Goal: Task Accomplishment & Management: Complete application form

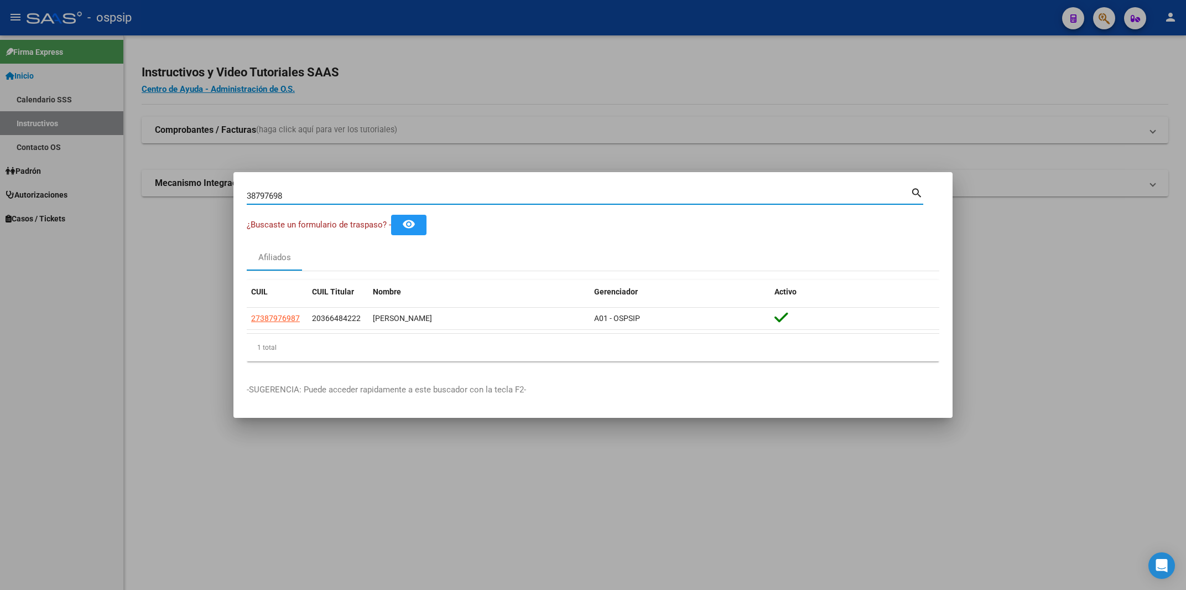
drag, startPoint x: 346, startPoint y: 198, endPoint x: 219, endPoint y: 198, distance: 126.6
click at [247, 198] on input "38797698" at bounding box center [579, 196] width 664 height 10
type input "28162206"
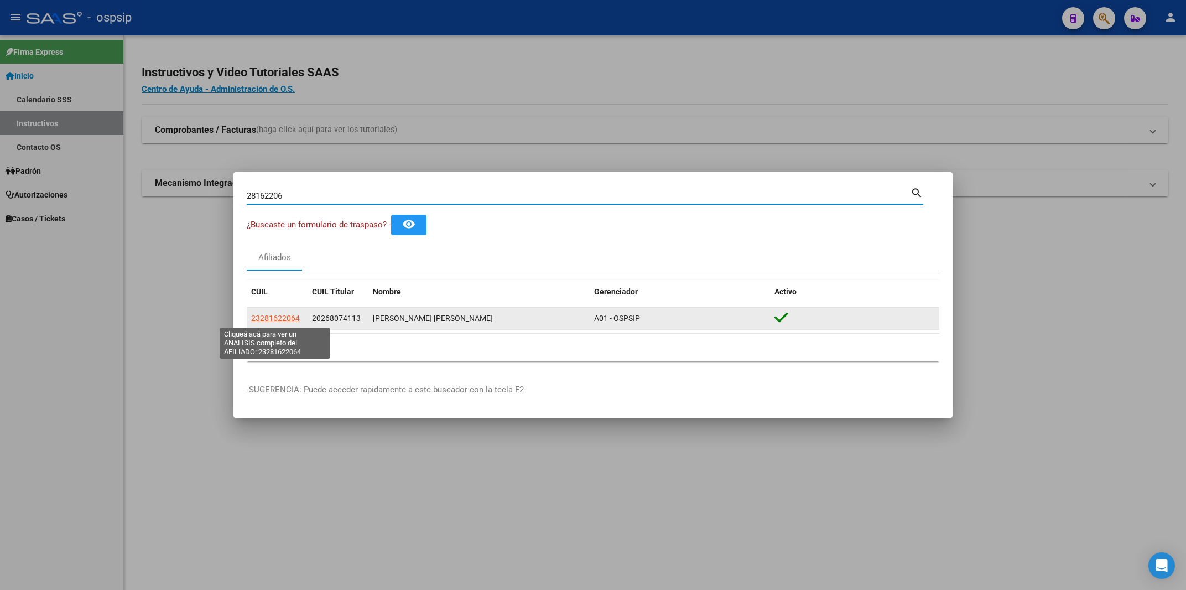
click at [272, 317] on span "23281622064" at bounding box center [275, 318] width 49 height 9
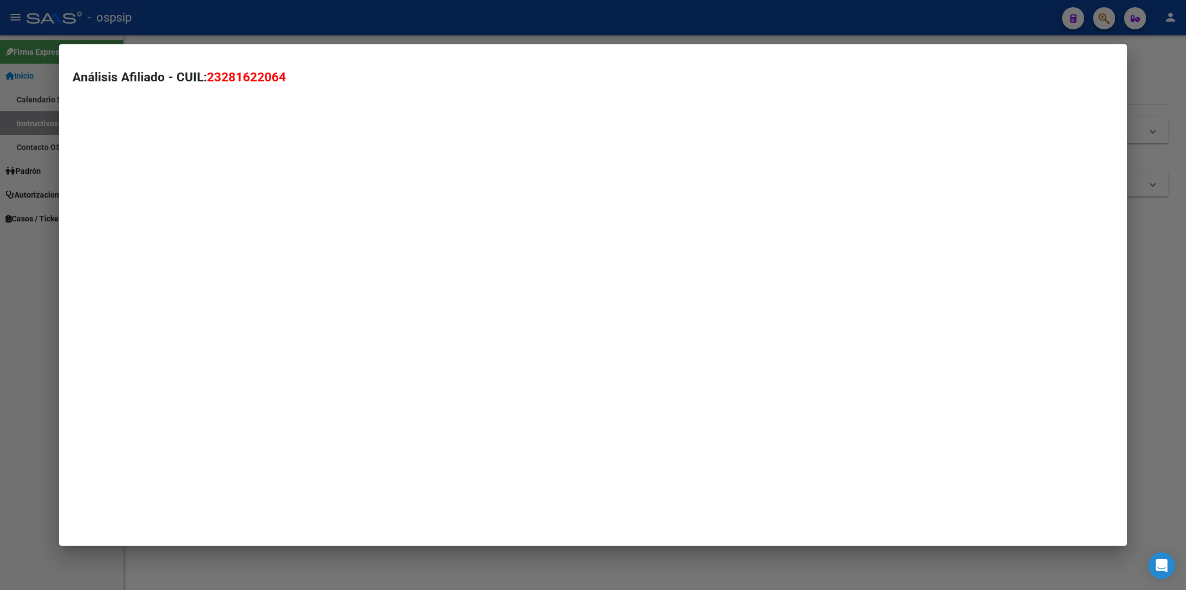
click at [272, 317] on mat-dialog-container "Análisis Afiliado - CUIL: 23281622064" at bounding box center [592, 294] width 1067 height 501
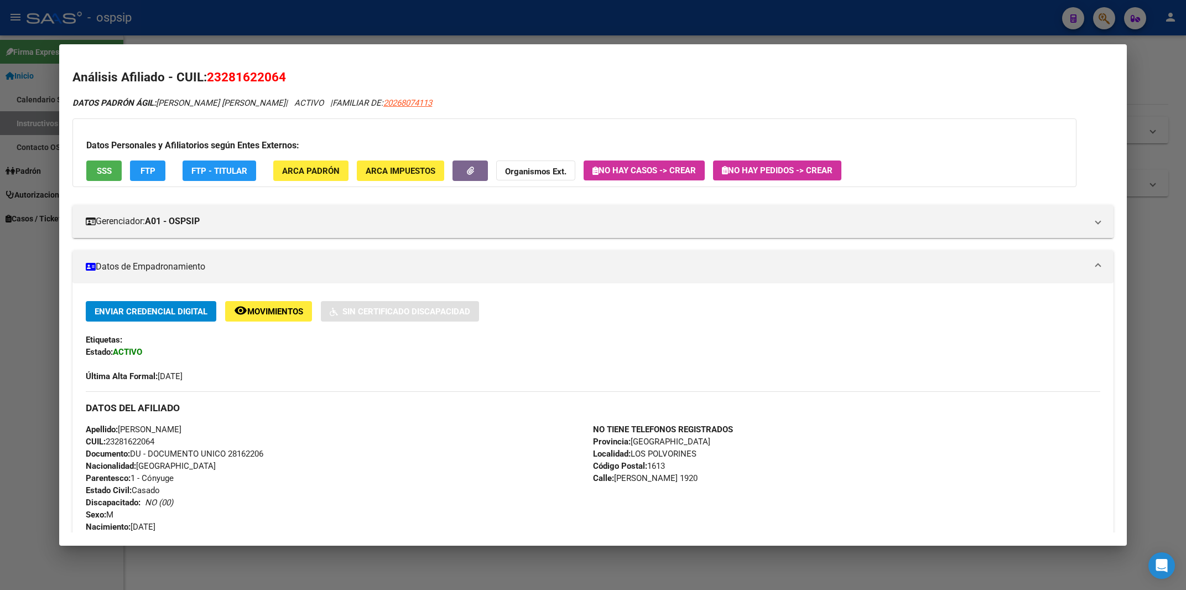
click at [799, 190] on div "DATOS PADRÓN ÁGIL: [PERSON_NAME] [PERSON_NAME] | ACTIVO | FAMILIAR DE: 20268074…" at bounding box center [592, 574] width 1041 height 955
drag, startPoint x: 223, startPoint y: 74, endPoint x: 278, endPoint y: 80, distance: 55.6
click at [278, 80] on span "23281622064" at bounding box center [246, 77] width 79 height 14
copy span "28162206"
click at [816, 169] on span "No hay Pedidos -> Crear" at bounding box center [777, 170] width 111 height 10
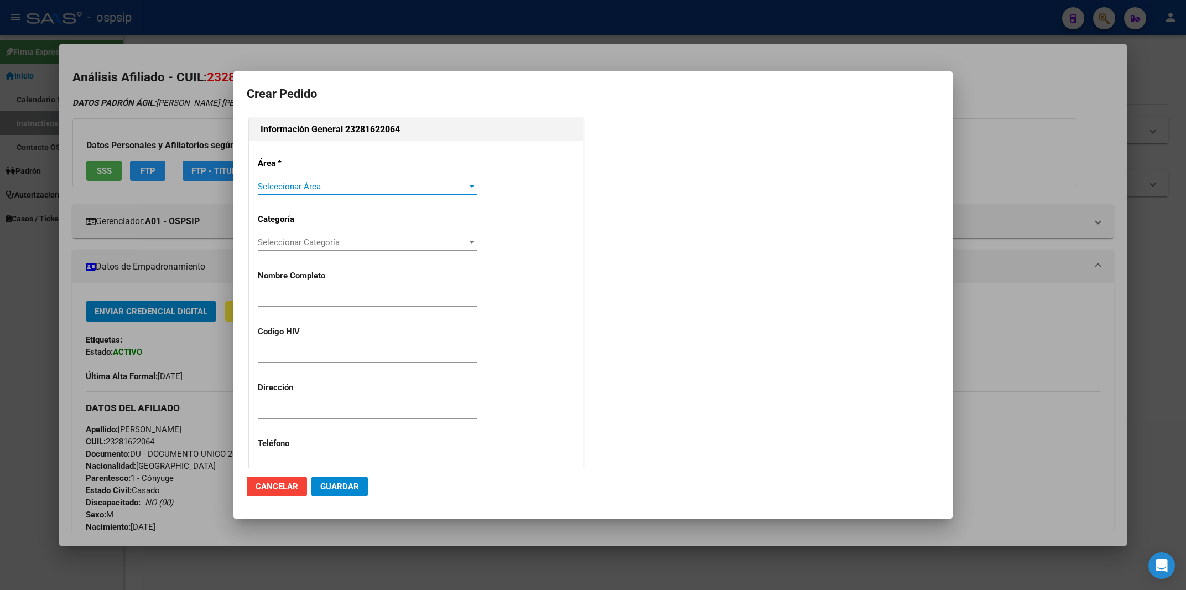
type input "[PERSON_NAME]"
click at [332, 186] on span "Seleccionar Área" at bounding box center [362, 186] width 209 height 10
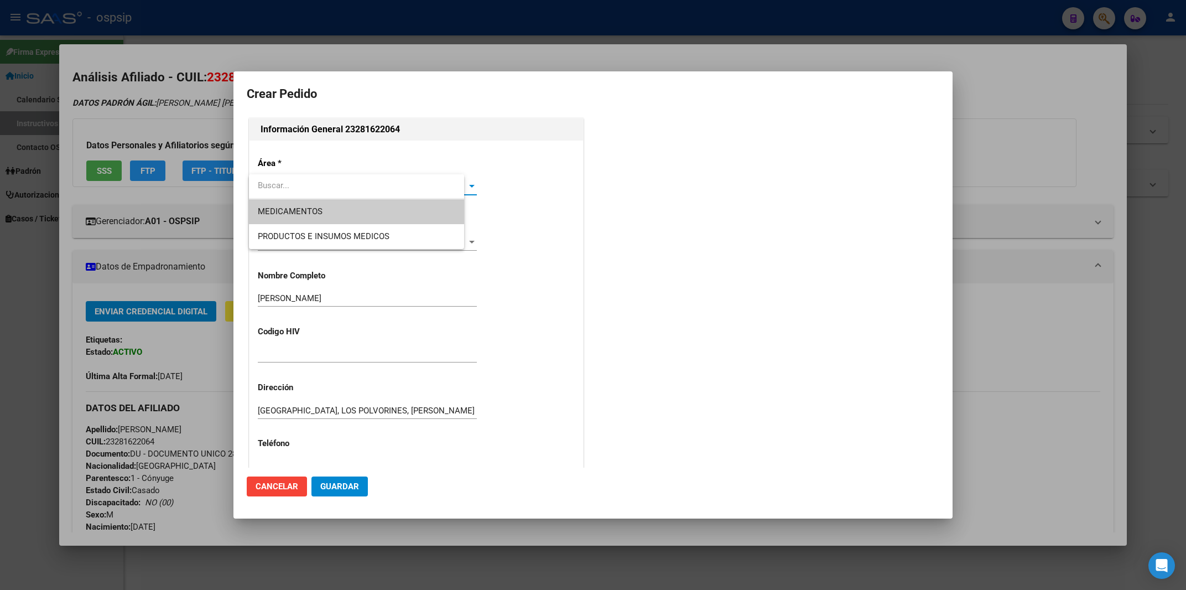
type input "[GEOGRAPHIC_DATA], LOS POLVORINES, [PERSON_NAME] 1920"
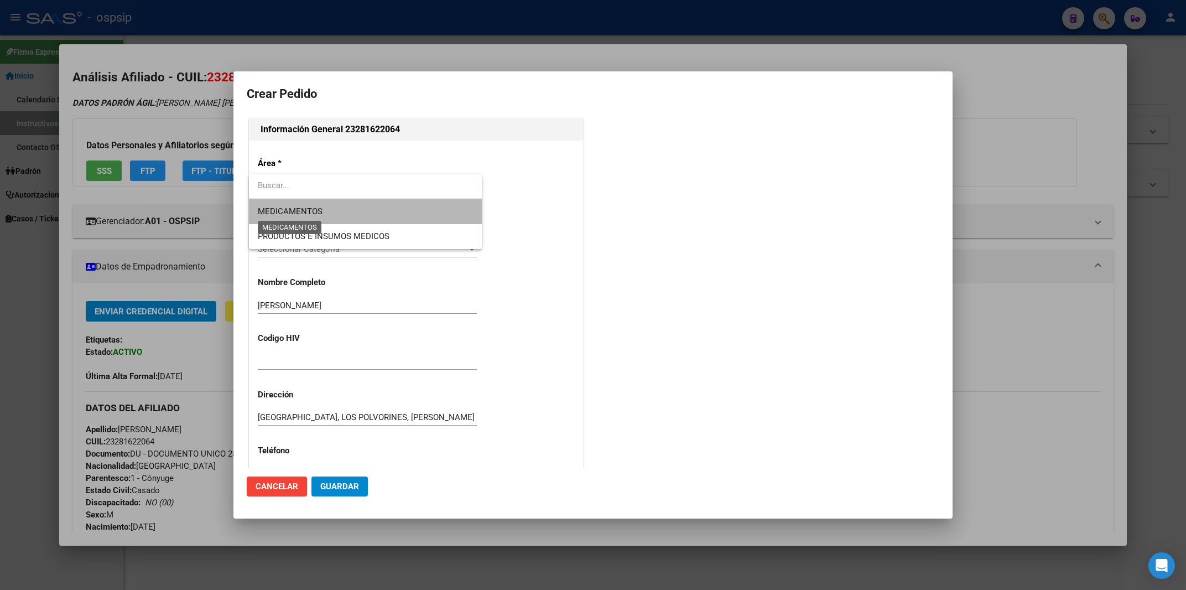
click at [302, 207] on span "MEDICAMENTOS" at bounding box center [290, 211] width 65 height 10
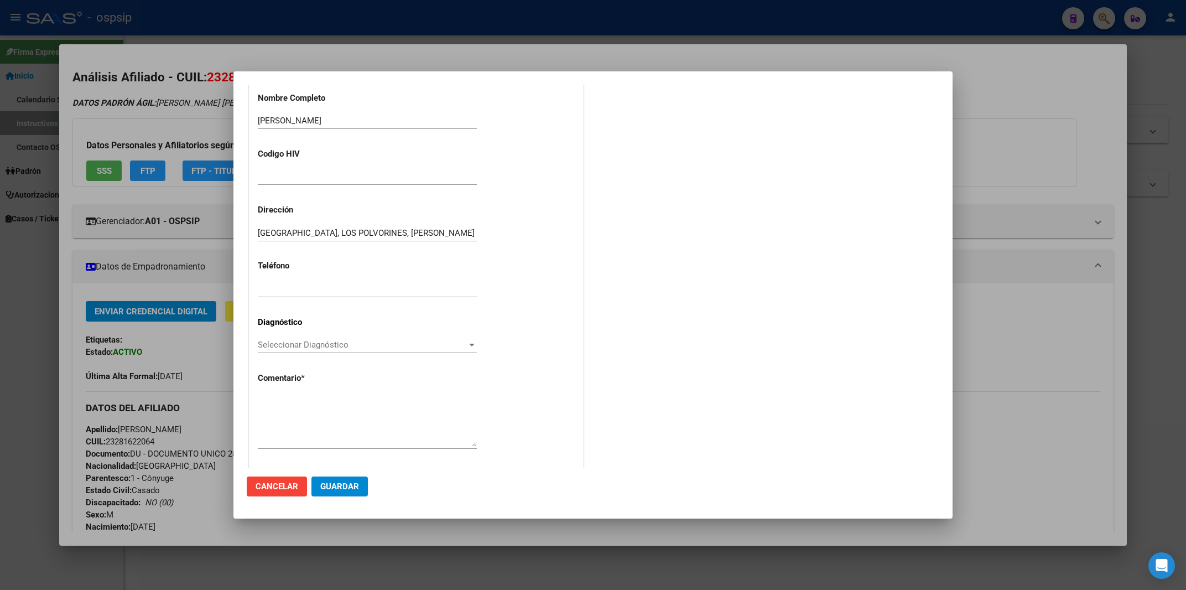
scroll to position [195, 0]
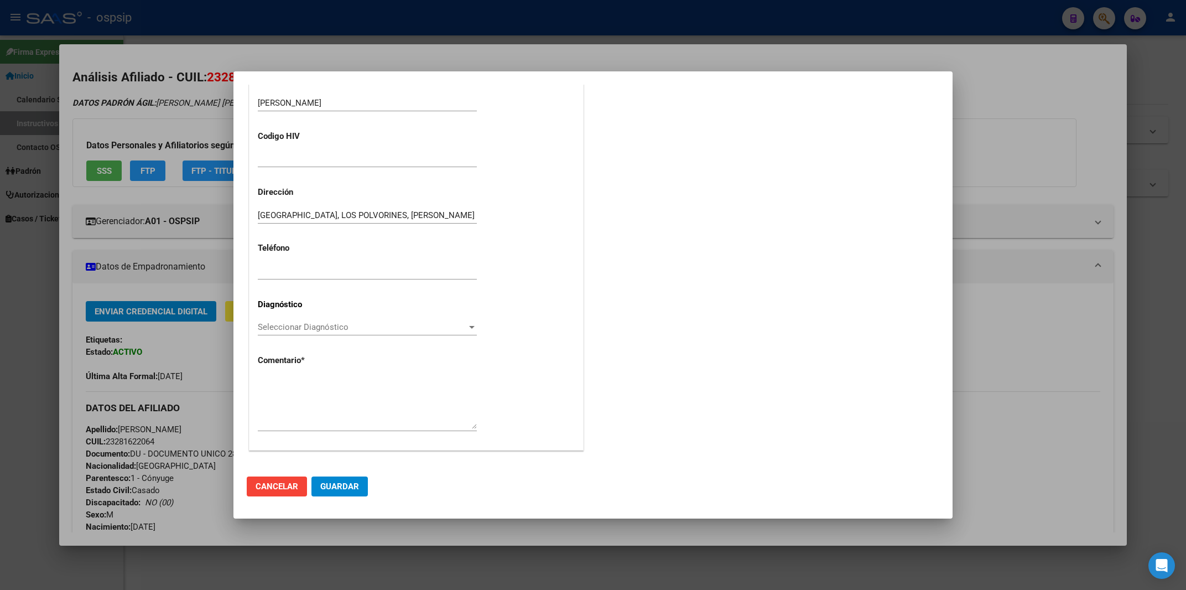
click at [320, 326] on span "Seleccionar Diagnóstico" at bounding box center [362, 327] width 209 height 10
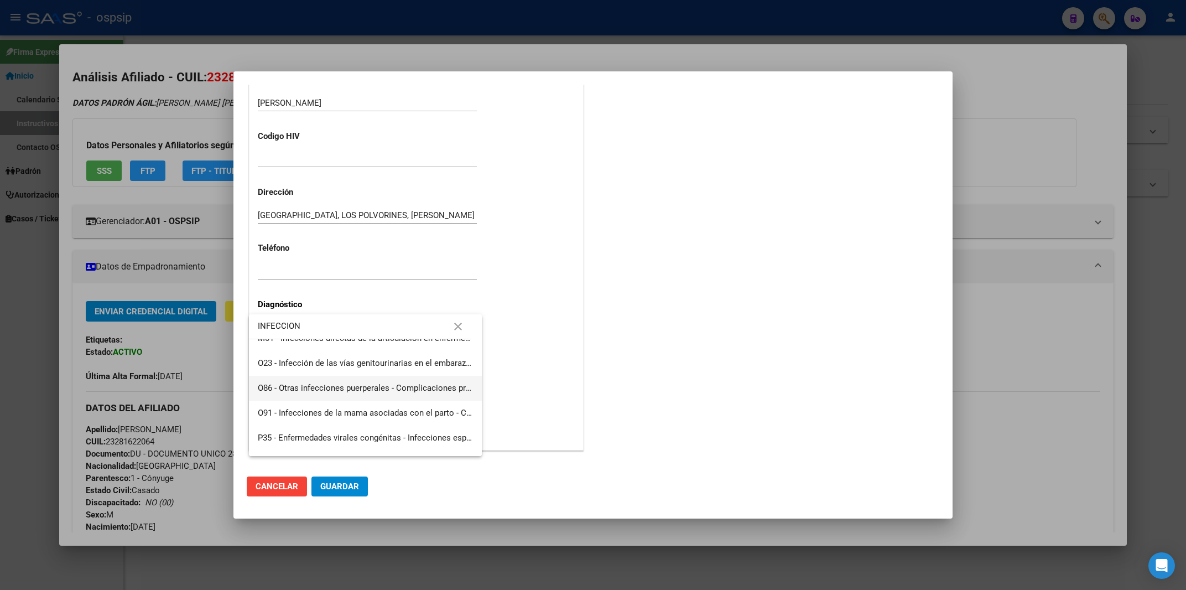
scroll to position [1597, 0]
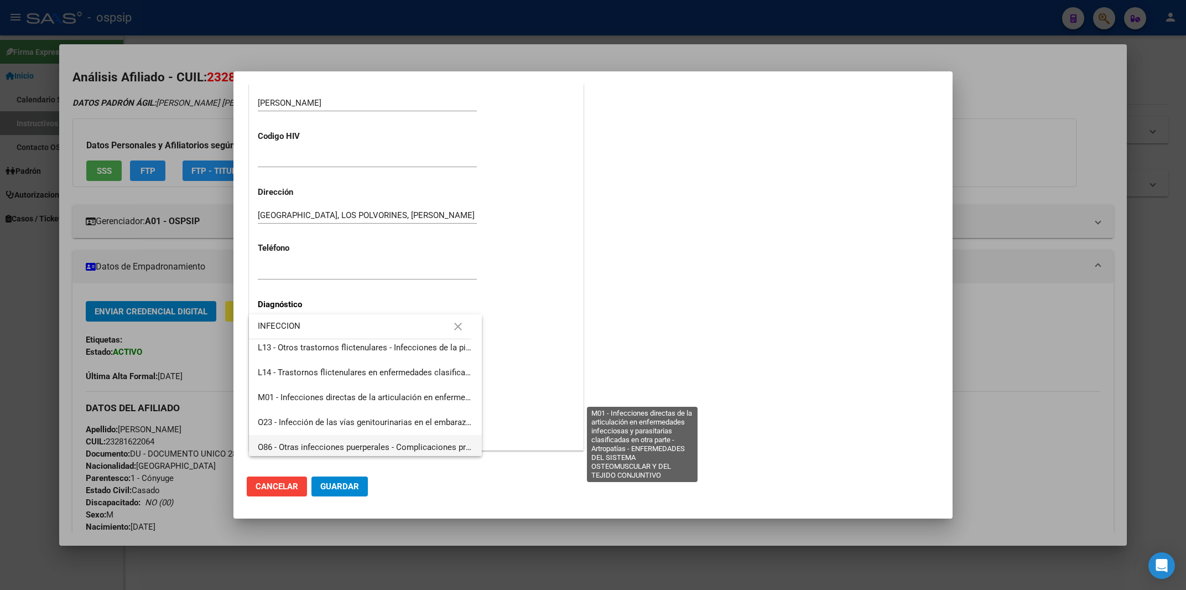
type input "INFECCION"
click at [349, 393] on span "M01 - Infecciones directas de la articulación en enfermedades infecciosas y par…" at bounding box center [645, 397] width 775 height 10
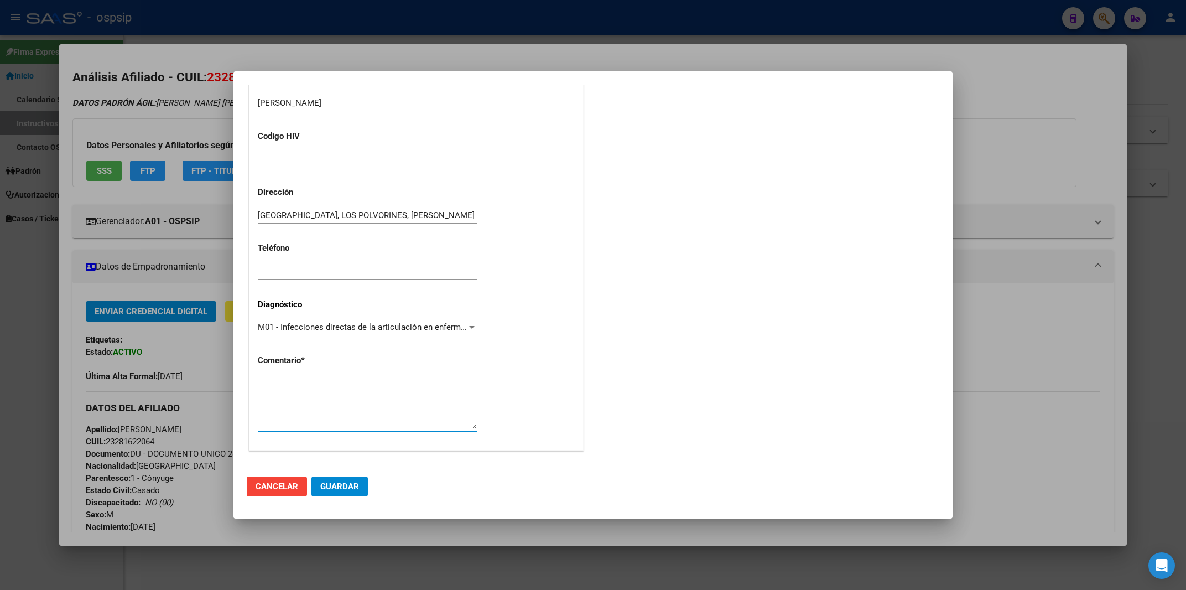
click at [273, 379] on textarea at bounding box center [367, 403] width 219 height 52
paste textarea "Diagnostico: Médico Tratante: Teléfono: Domicilio: Correo electrónico: Paciente…"
click at [332, 394] on textarea "Diagnostico: Médico Tratante: Teléfono: Domicilio: Correo electrónico: Paciente…" at bounding box center [367, 403] width 219 height 52
click at [298, 381] on textarea "Diagnostico: Médico Tratante: Teléfono: Domicilio: Correo electrónico: Paciente…" at bounding box center [367, 403] width 219 height 52
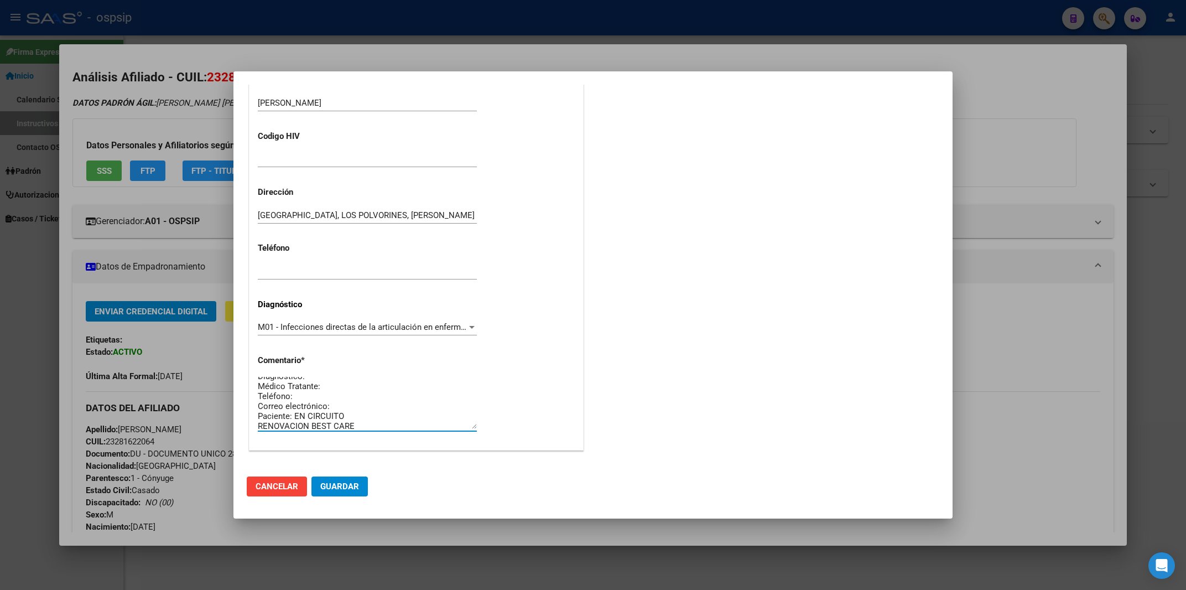
scroll to position [0, 0]
click at [328, 393] on textarea "Diagnostico: Médico Tratante: Teléfono: Correo electrónico: Paciente: EN CIRCUI…" at bounding box center [367, 403] width 219 height 52
click at [350, 409] on textarea "Diagnostico: Teléfono: Correo electrónico: Paciente: EN CIRCUITO RENOVACION BES…" at bounding box center [367, 403] width 219 height 52
click at [362, 412] on textarea "Diagnostico: Teléfono: Correo electrónico: Paciente: EN CIRCUITO MEDICACIÓN PAR…" at bounding box center [367, 403] width 219 height 52
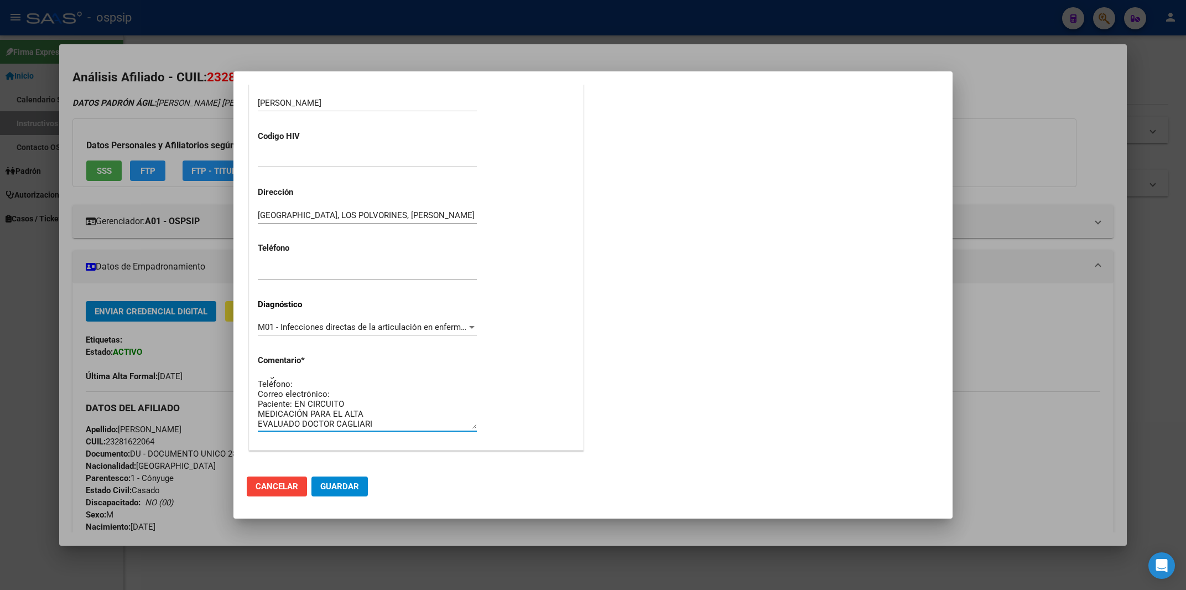
click at [302, 382] on textarea "Diagnostico: Teléfono: Correo electrónico: Paciente: EN CIRCUITO MEDICACIÓN PAR…" at bounding box center [367, 403] width 219 height 52
click at [312, 383] on textarea "Diagnostico: Teléfono: Correo electrónico: Paciente: EN CIRCUITO MEDICACIÓN PAR…" at bounding box center [367, 403] width 219 height 52
click at [330, 381] on textarea "Diagnostico: INFECCION [MEDICAL_DATA] Teléfono: Correo electrónico: Paciente: E…" at bounding box center [367, 403] width 219 height 52
click at [379, 413] on textarea "Diagnostico: INFECCIÓN [MEDICAL_DATA] Teléfono: Correo electrónico: Paciente: E…" at bounding box center [367, 403] width 219 height 52
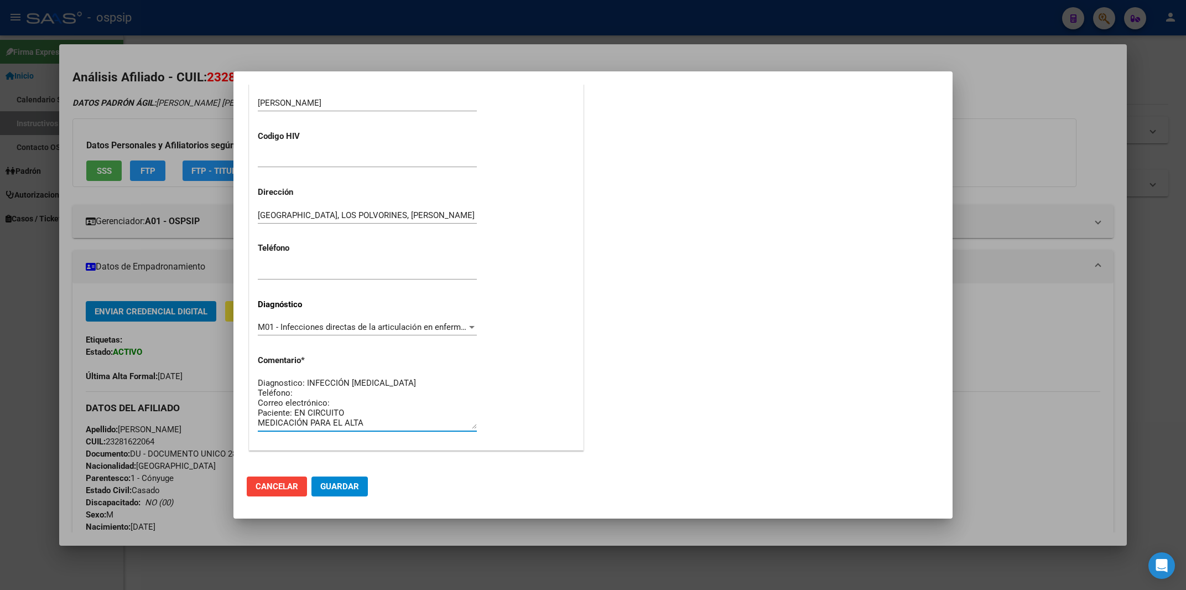
click at [387, 382] on textarea "Diagnostico: INFECCIÓN [MEDICAL_DATA] Teléfono: Correo electrónico: Paciente: E…" at bounding box center [367, 403] width 219 height 52
click at [388, 418] on textarea "Diagnostico: INFECCIÓN ARTRODÉSIS Teléfono: Correo electrónico: Paciente: EN CI…" at bounding box center [367, 403] width 219 height 52
click at [381, 375] on div "Diagnostico: INFECCIÓN ARTRODÉSIS Teléfono: Correo electrónico: Paciente: EN CI…" at bounding box center [367, 402] width 219 height 56
click at [380, 380] on textarea "Diagnostico: INFECCIÓN ARTRODÉSIS Teléfono: Correo electrónico: Paciente: EN CI…" at bounding box center [367, 403] width 219 height 52
click at [375, 401] on textarea "Diagnostico: INFECCIÓN ARTRODÉSIS Teléfono: Correo electrónico: Paciente: EN CI…" at bounding box center [367, 403] width 219 height 52
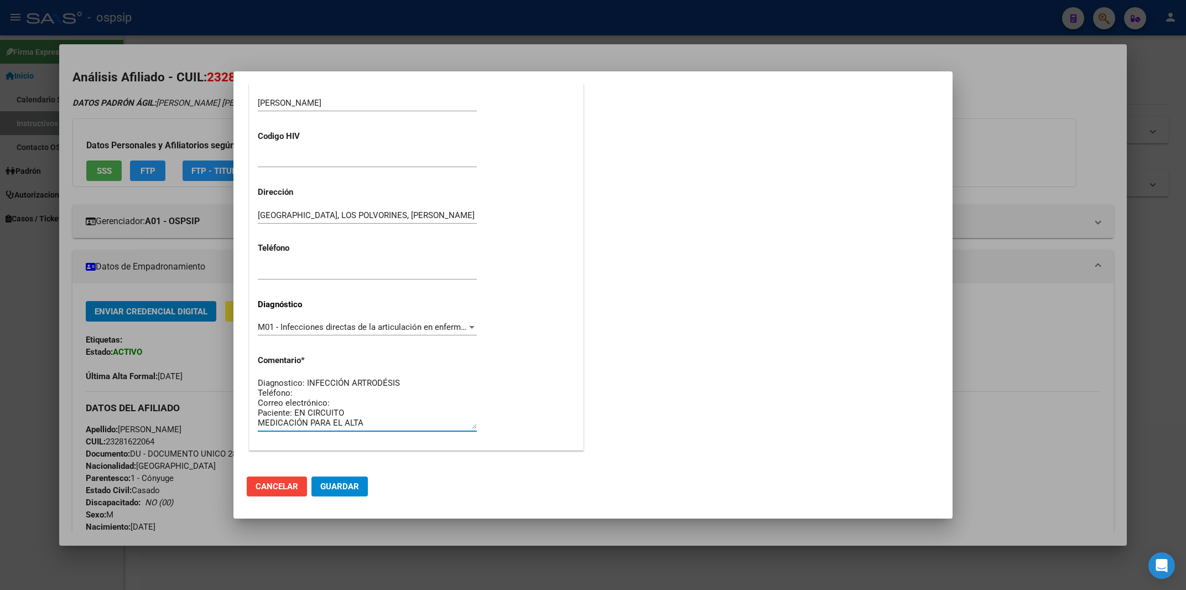
click at [399, 382] on textarea "Diagnostico: INFECCIÓN ARTRODÉSIS Teléfono: Correo electrónico: Paciente: EN CI…" at bounding box center [367, 403] width 219 height 52
click at [348, 403] on textarea "Diagnostico: INFECCIÓN DE [MEDICAL_DATA] Teléfono: AGUARDANDO DATOS Correo elec…" at bounding box center [367, 403] width 219 height 52
type textarea "Diagnostico: INFECCIÓN DE [MEDICAL_DATA] Teléfono: AGUARDANDO DATOS Correo elec…"
click at [347, 486] on span "Guardar" at bounding box center [339, 486] width 39 height 10
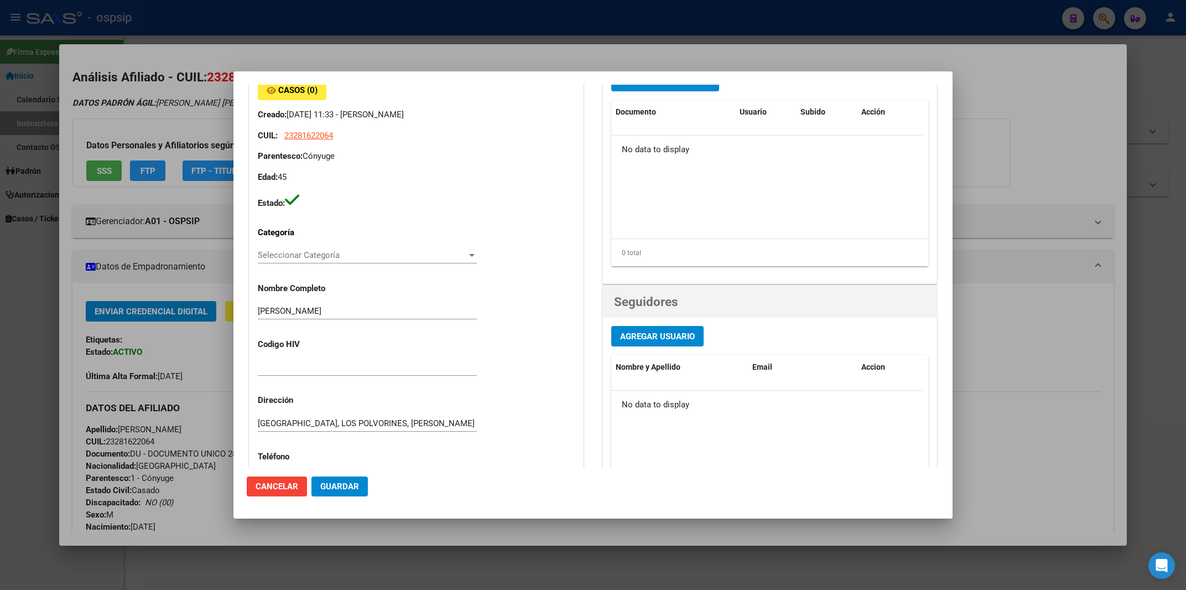
scroll to position [91, 0]
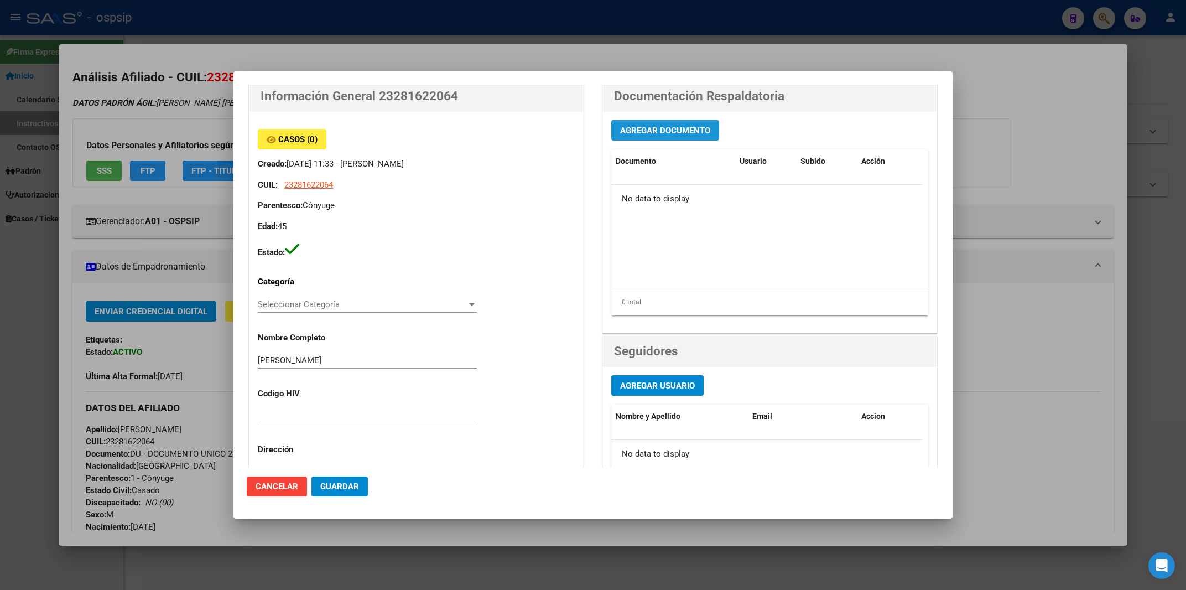
click at [667, 126] on span "Agregar Documento" at bounding box center [665, 131] width 90 height 10
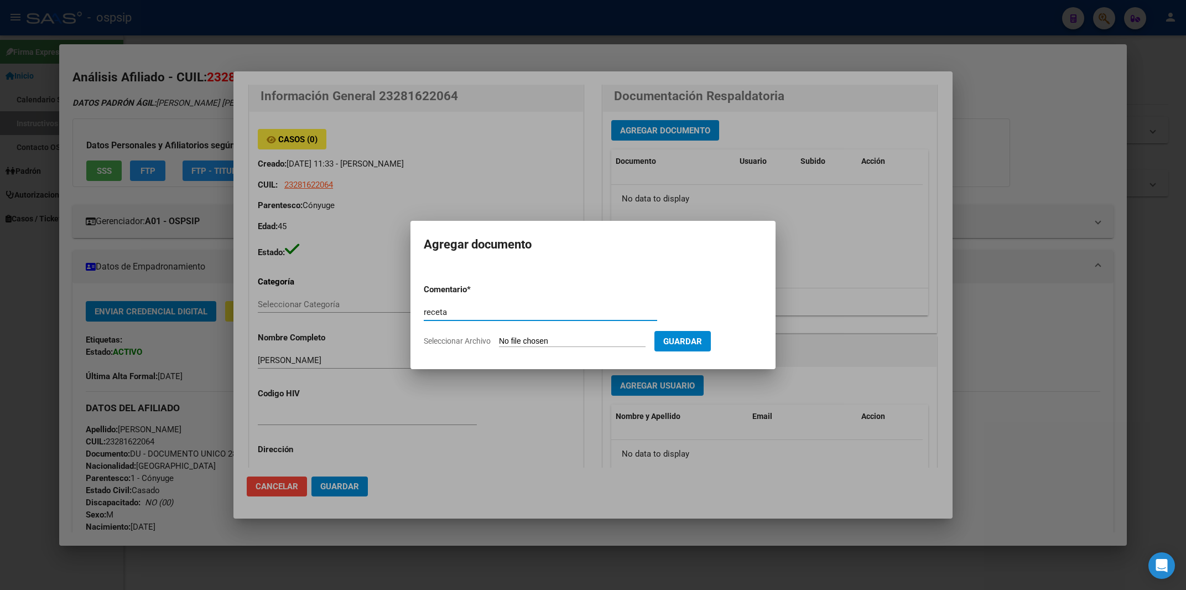
type input "receta"
click at [526, 340] on input "Seleccionar Archivo" at bounding box center [572, 341] width 147 height 11
type input "C:\fakepath\WhatsApp Image [DATE] 10.46.04 (1).jpeg"
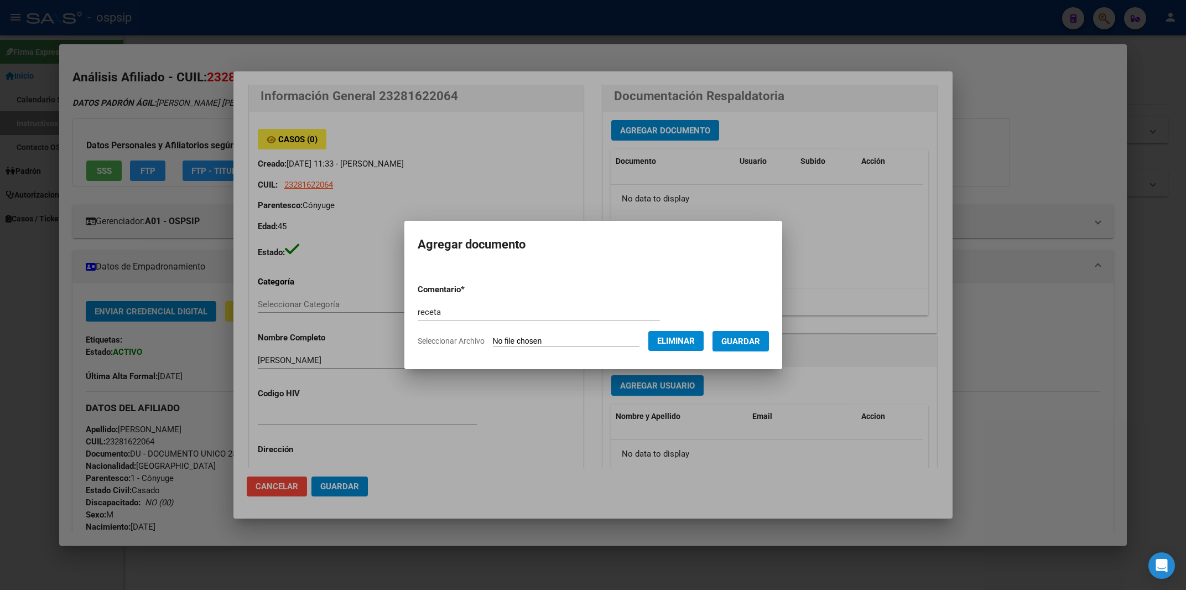
click at [721, 346] on span "Guardar" at bounding box center [740, 341] width 39 height 10
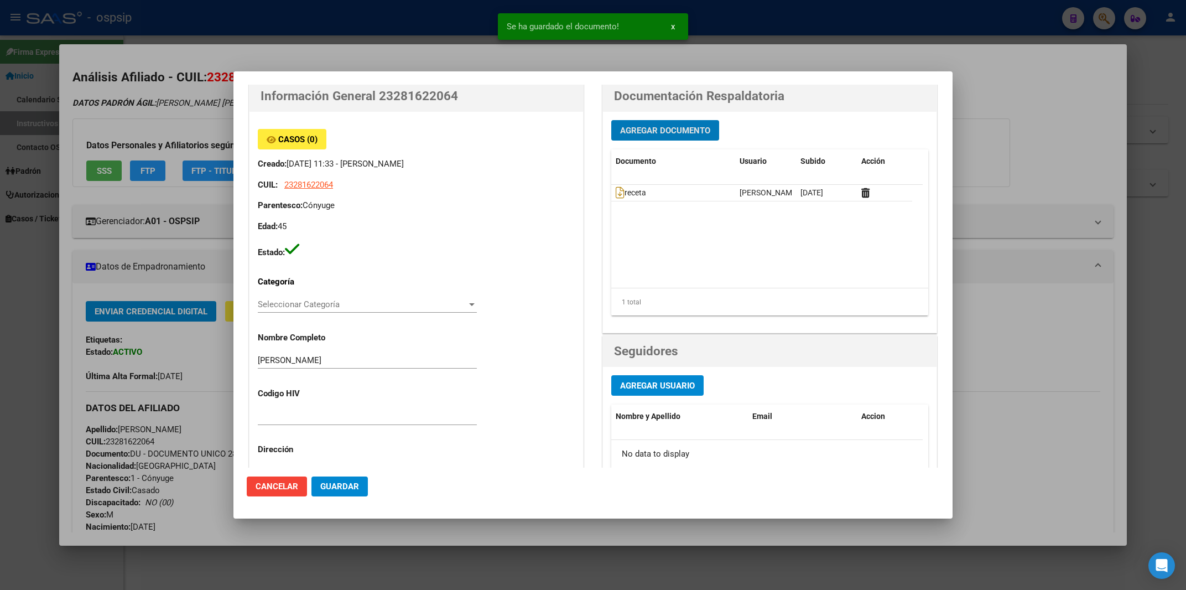
click at [689, 142] on div "Agregar Documento Documento Usuario Subido Acción receta [PERSON_NAME] [DATE] 1…" at bounding box center [769, 222] width 333 height 221
click at [664, 133] on span "Agregar Documento" at bounding box center [665, 131] width 90 height 10
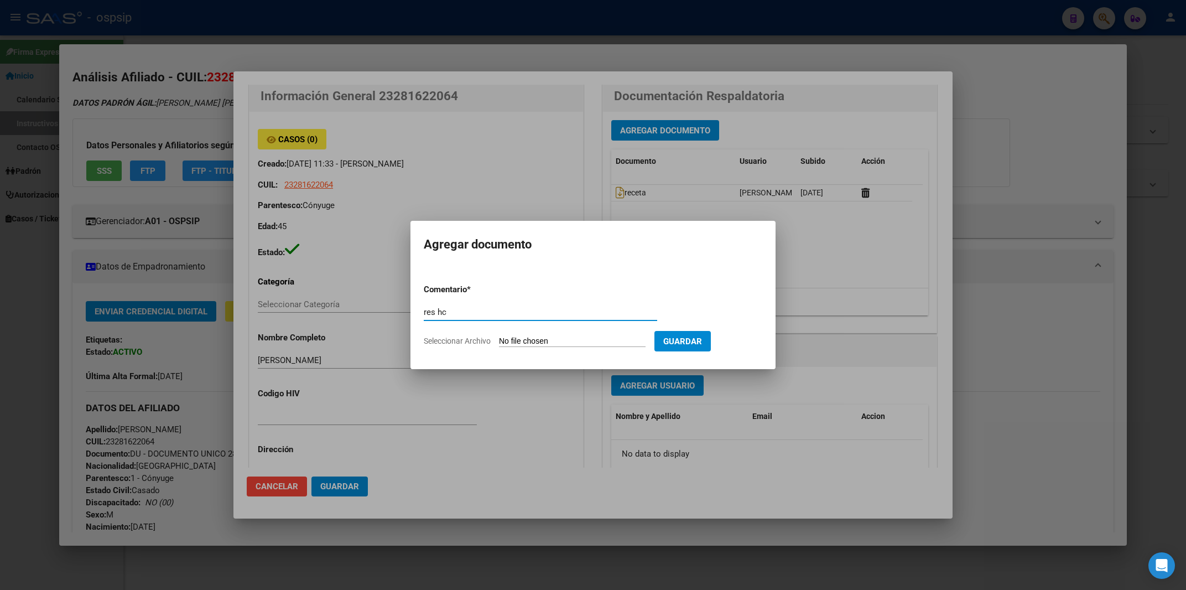
type input "res hc"
click at [528, 339] on input "Seleccionar Archivo" at bounding box center [572, 341] width 147 height 11
type input "C:\fakepath\[PERSON_NAME] RES HC NUEVO.pdf"
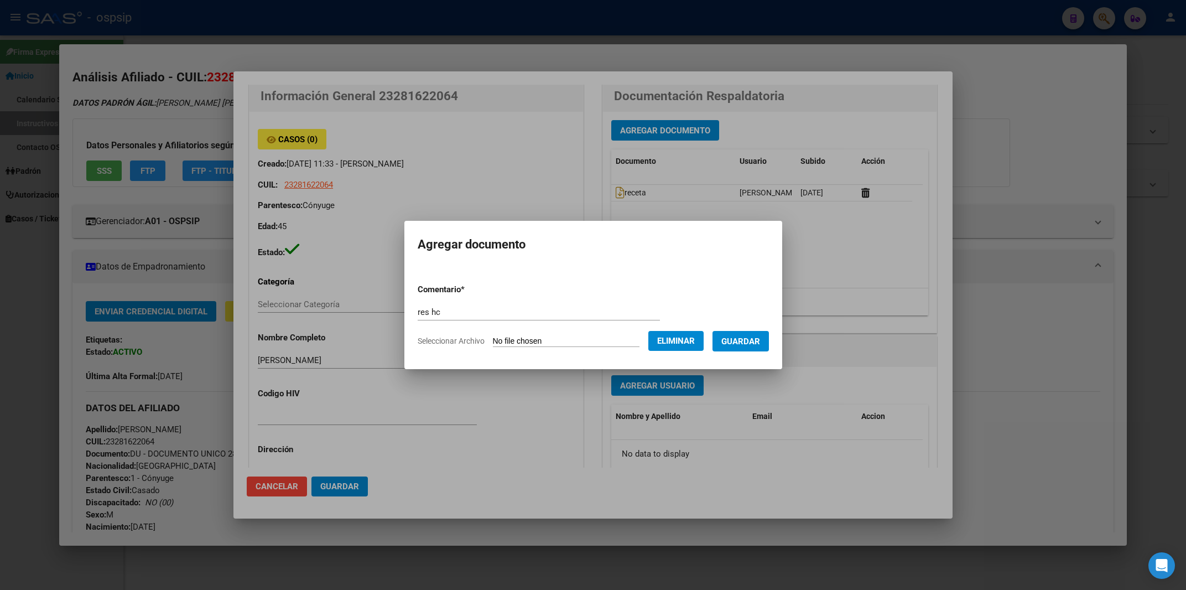
click at [746, 338] on span "Guardar" at bounding box center [740, 341] width 39 height 10
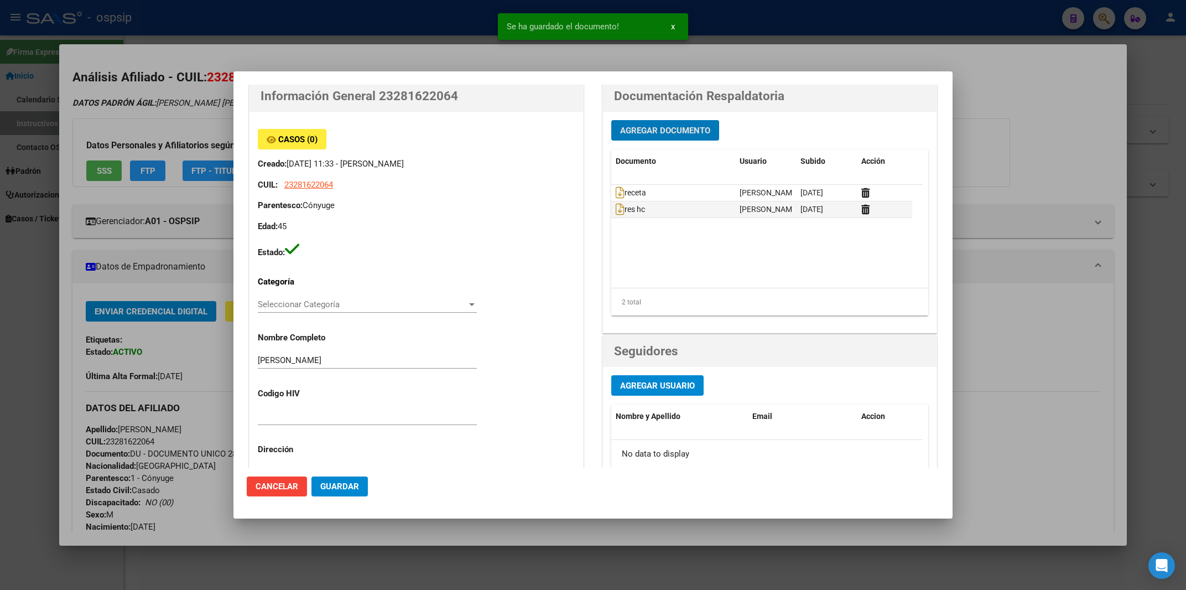
click at [663, 133] on span "Agregar Documento" at bounding box center [665, 131] width 90 height 10
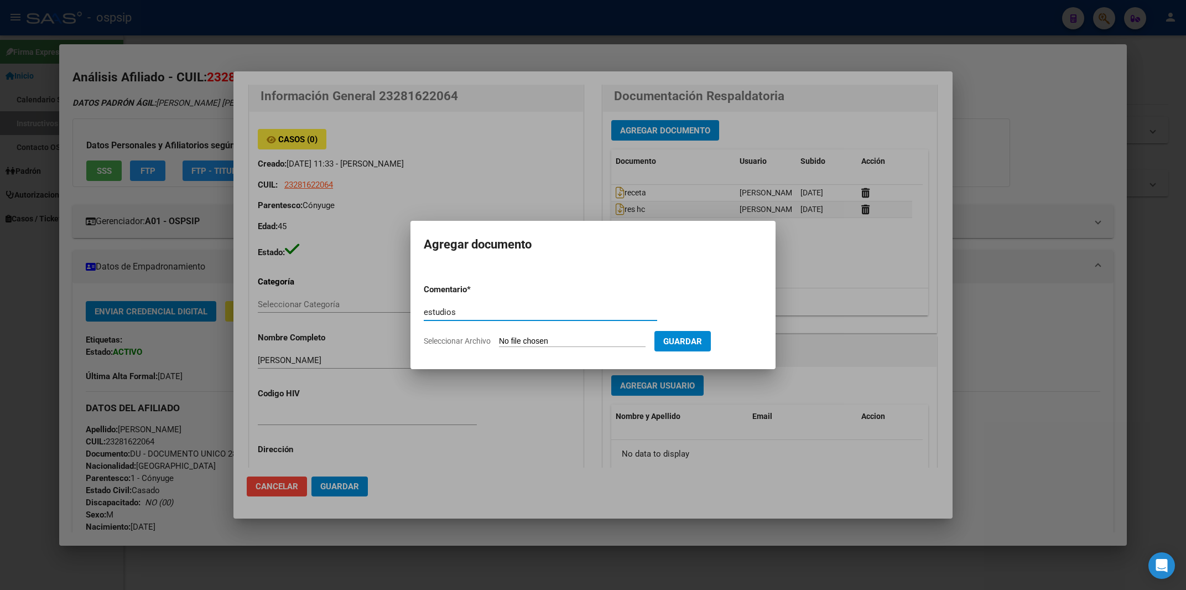
click at [441, 308] on input "estudios" at bounding box center [540, 312] width 233 height 10
type input "estudios"
click at [518, 339] on input "Seleccionar Archivo" at bounding box center [572, 341] width 147 height 11
type input "C:\fakepath\121e9285-10d4-40e1-83b5-89b698b2af4a.pdf"
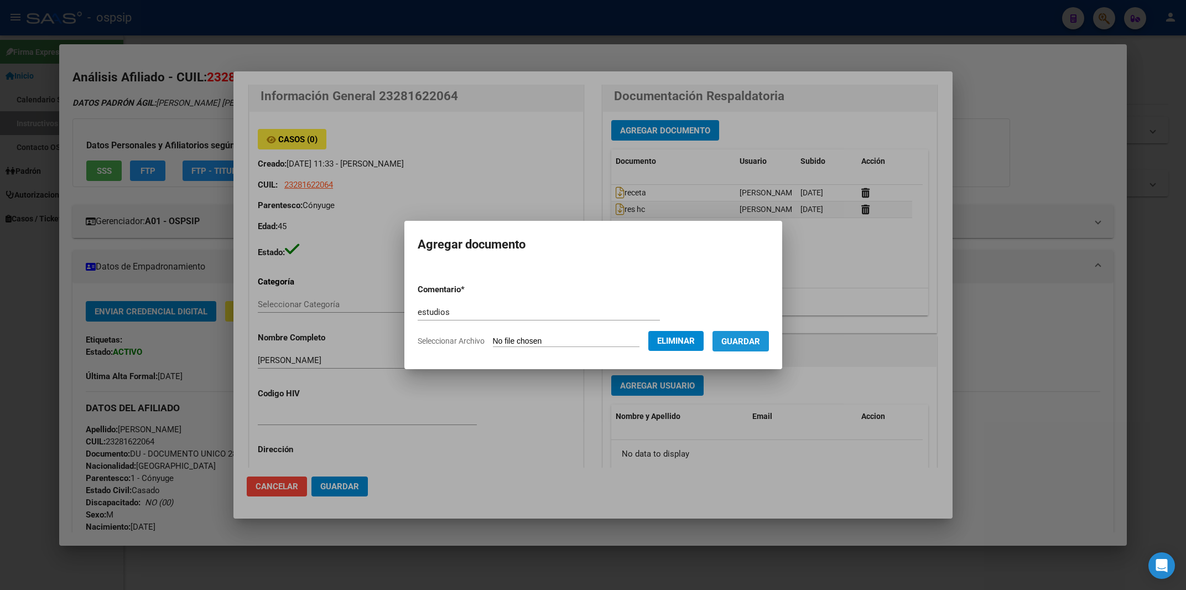
click at [760, 338] on span "Guardar" at bounding box center [740, 341] width 39 height 10
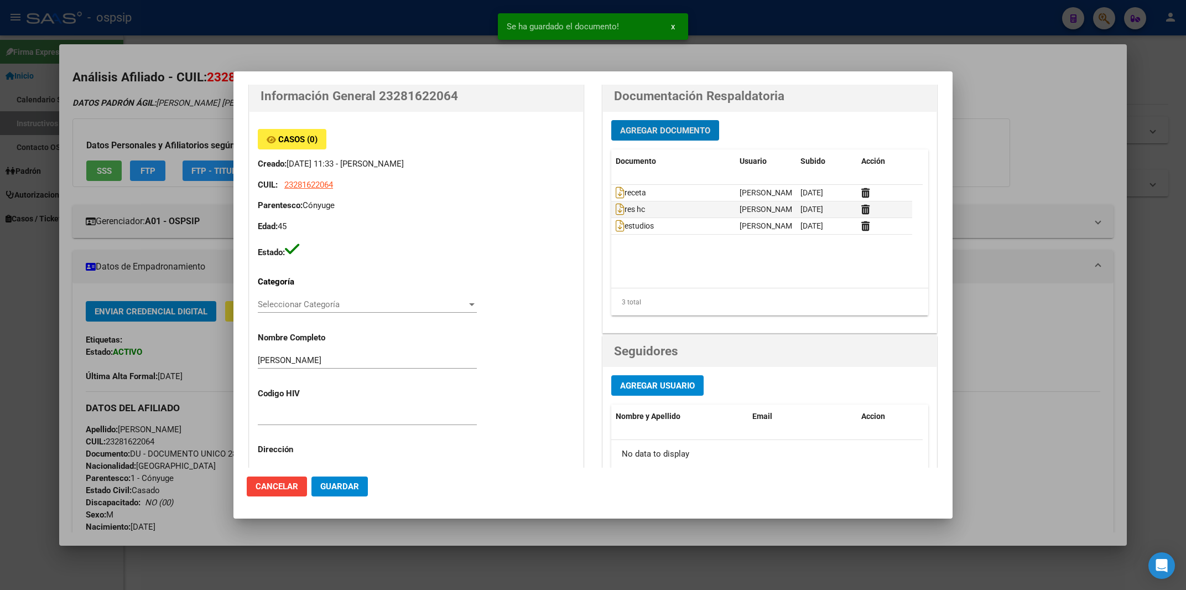
click at [660, 132] on span "Agregar Documento" at bounding box center [665, 131] width 90 height 10
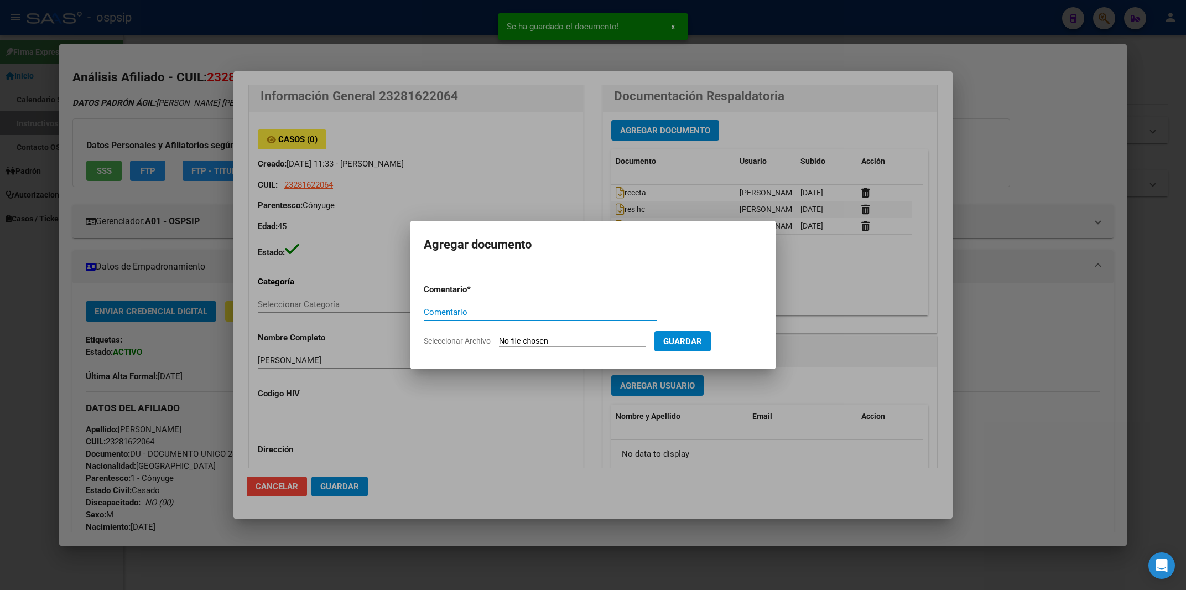
paste input "estudios"
type input "estudios"
click at [525, 341] on input "Seleccionar Archivo" at bounding box center [572, 341] width 147 height 11
type input "C:\fakepath\317a5d94-482e-4b8f-a394-13ebad478f49.pdf"
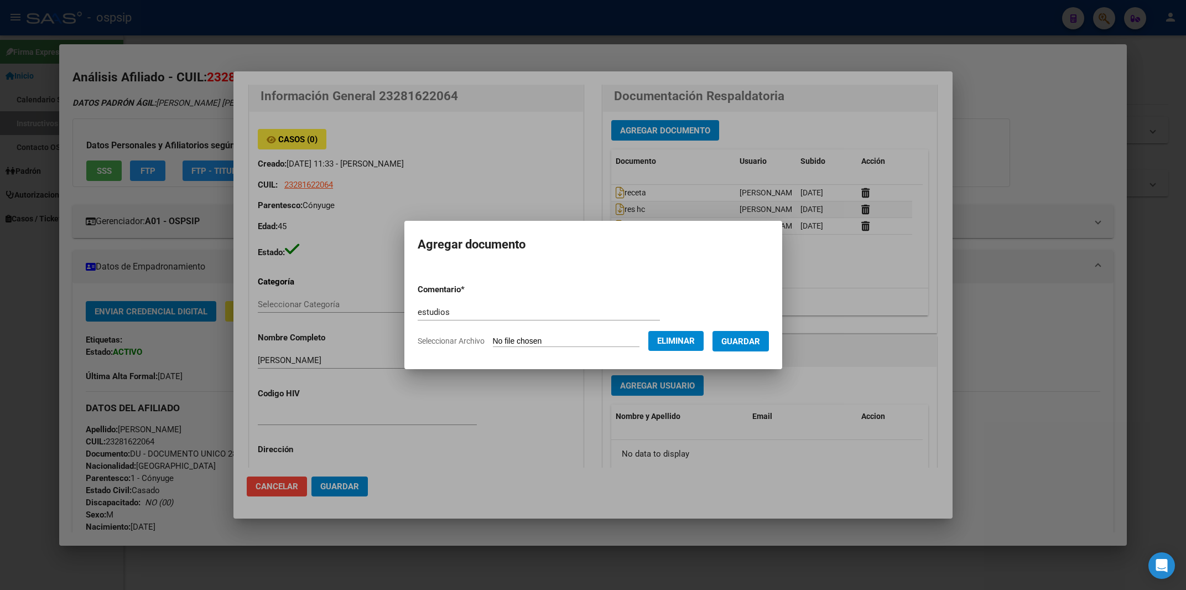
click at [760, 340] on span "Guardar" at bounding box center [740, 341] width 39 height 10
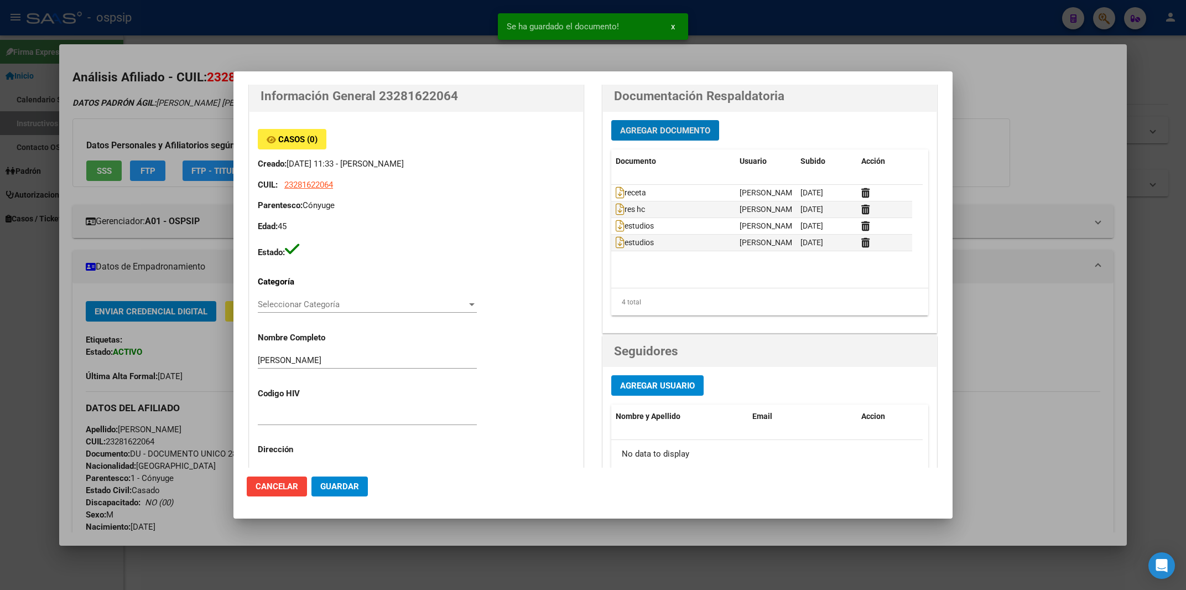
click at [670, 131] on span "Agregar Documento" at bounding box center [665, 131] width 90 height 10
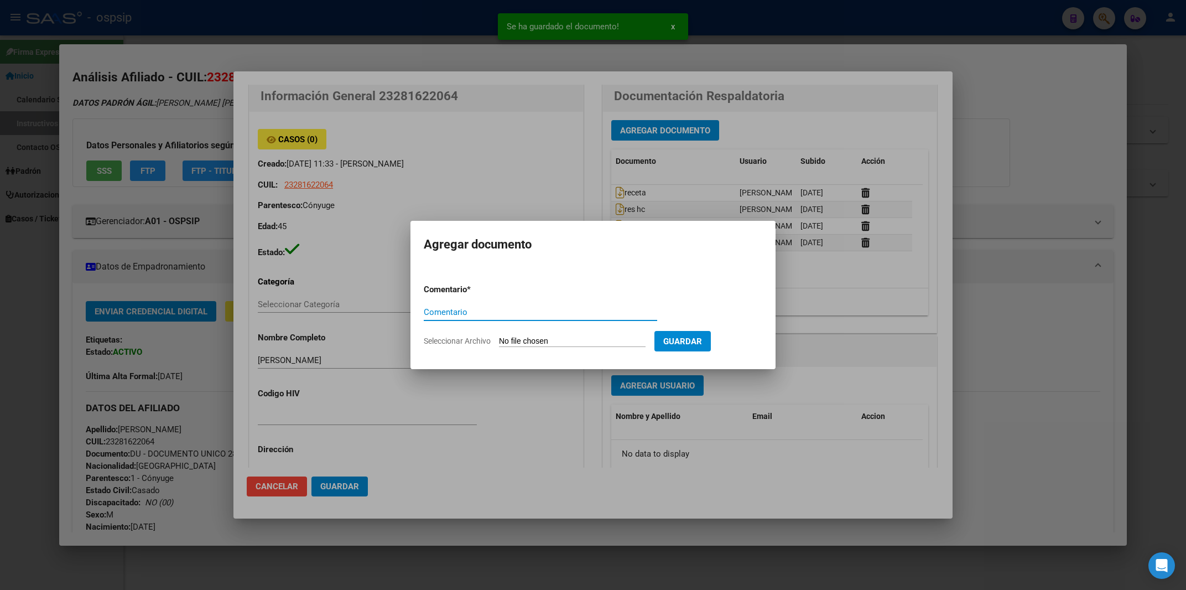
paste input "estudios"
type input "estudios"
click at [515, 345] on input "Seleccionar Archivo" at bounding box center [572, 341] width 147 height 11
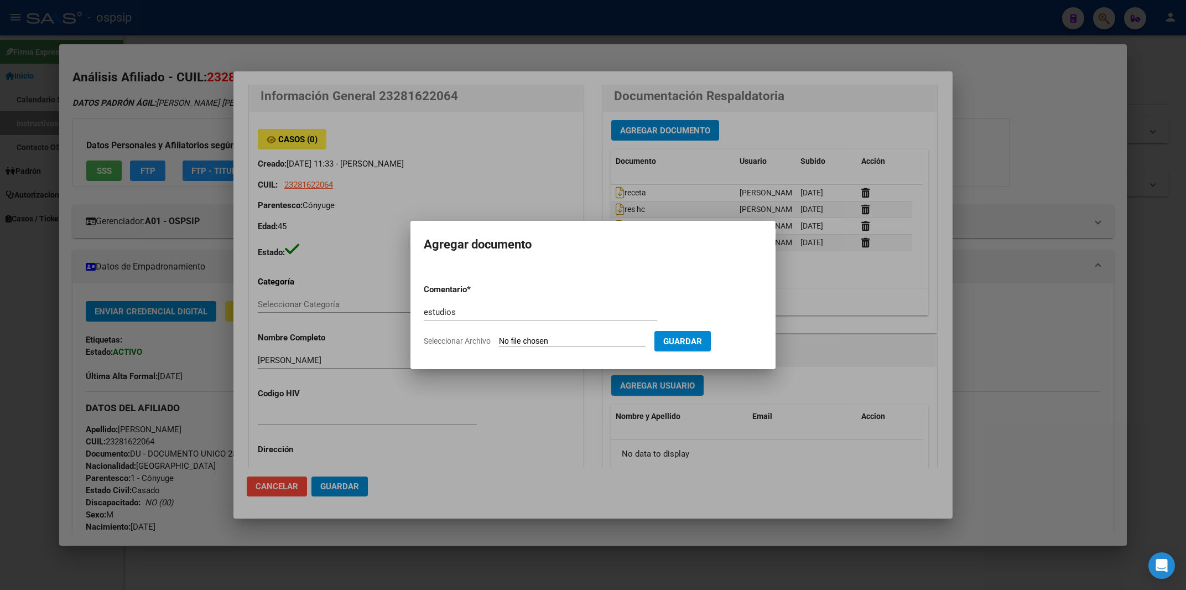
type input "C:\fakepath\c47b2cf2-5f81-4a1c-a8e9-396080bc9248.pdf"
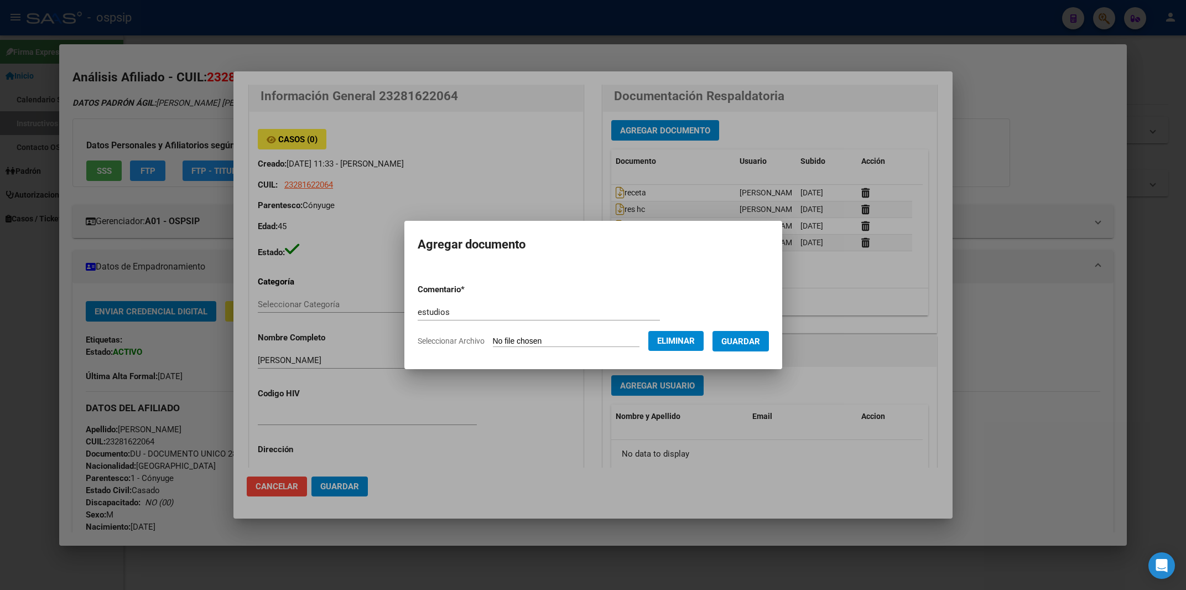
click at [753, 336] on span "Guardar" at bounding box center [740, 341] width 39 height 10
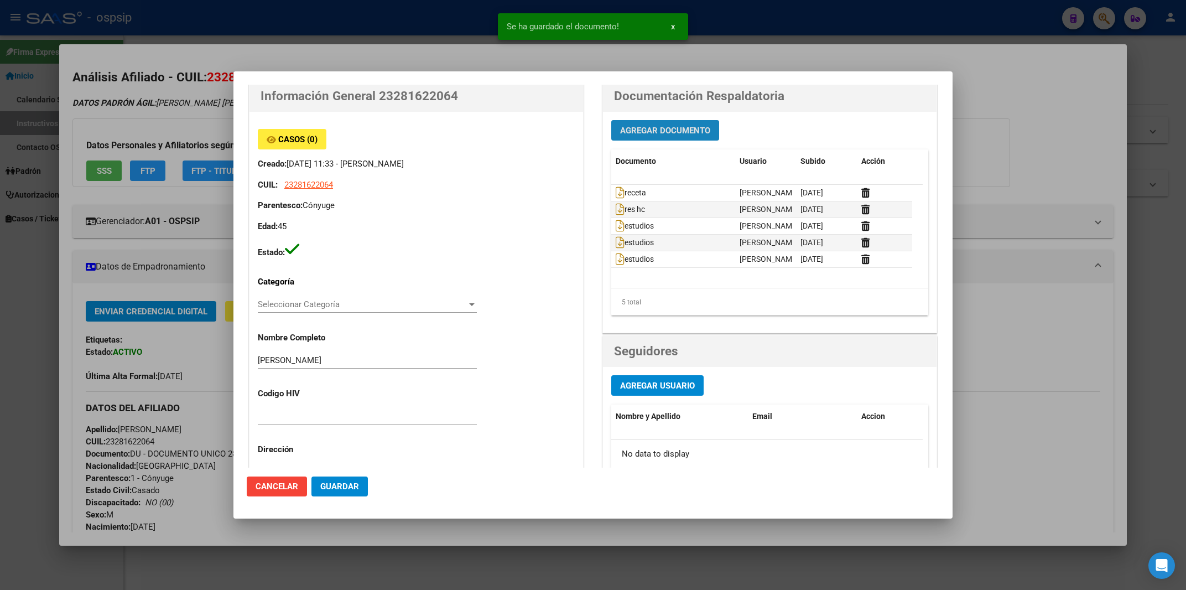
click at [658, 126] on span "Agregar Documento" at bounding box center [665, 131] width 90 height 10
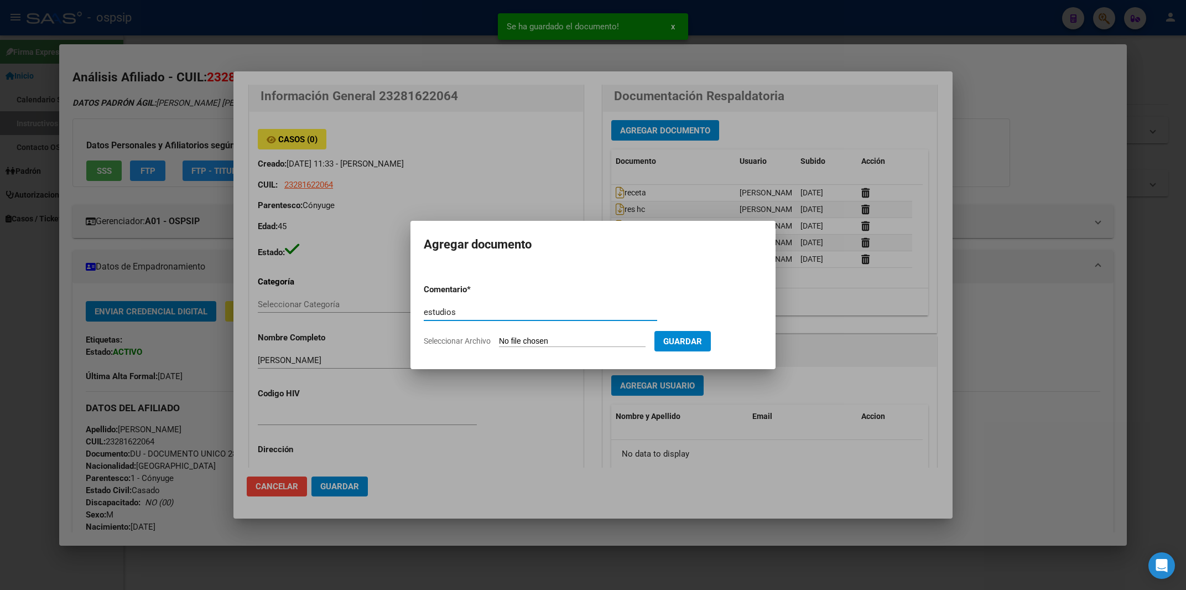
type input "estudios"
click at [527, 340] on input "Seleccionar Archivo" at bounding box center [572, 341] width 147 height 11
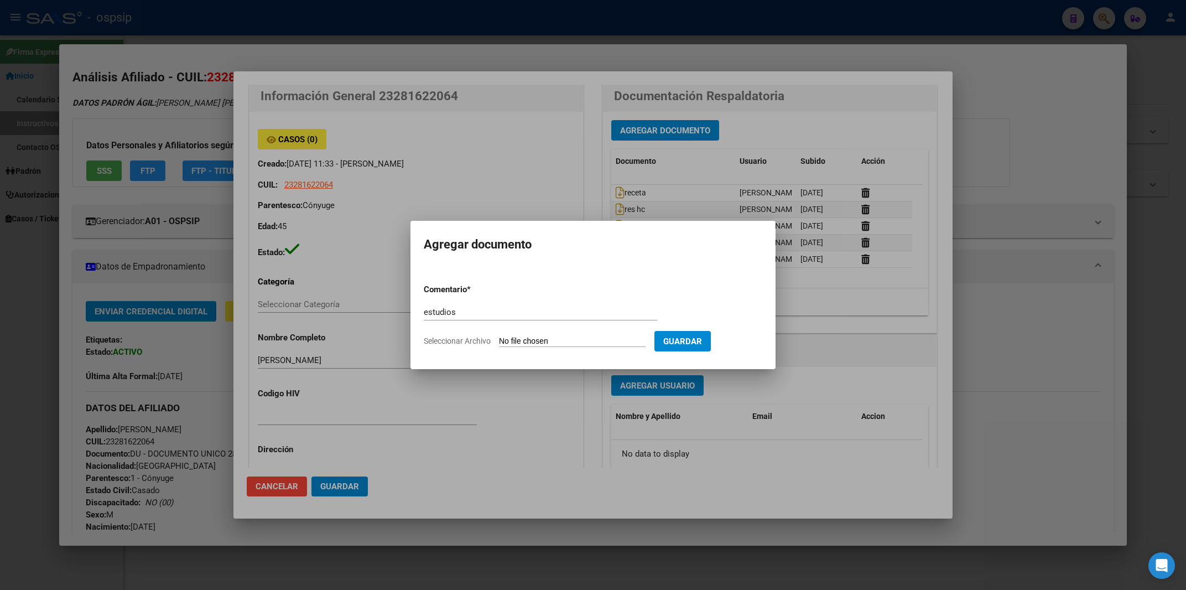
type input "C:\fakepath\f7512967-e54b-43f1-8587-683885bfb335.pdf"
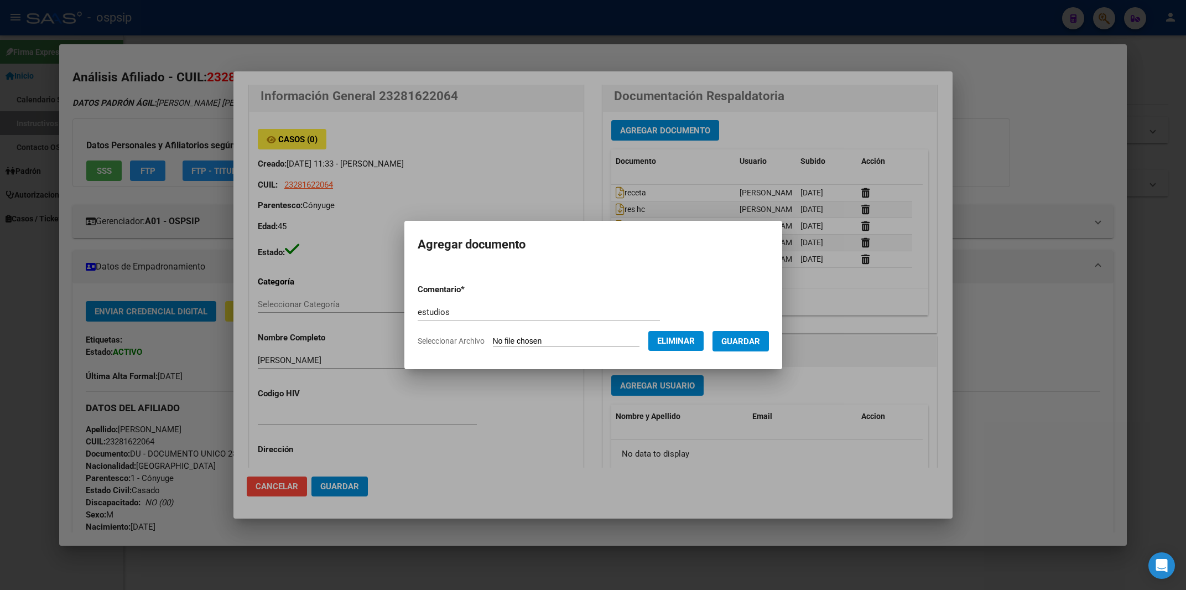
click at [769, 343] on button "Guardar" at bounding box center [740, 341] width 56 height 20
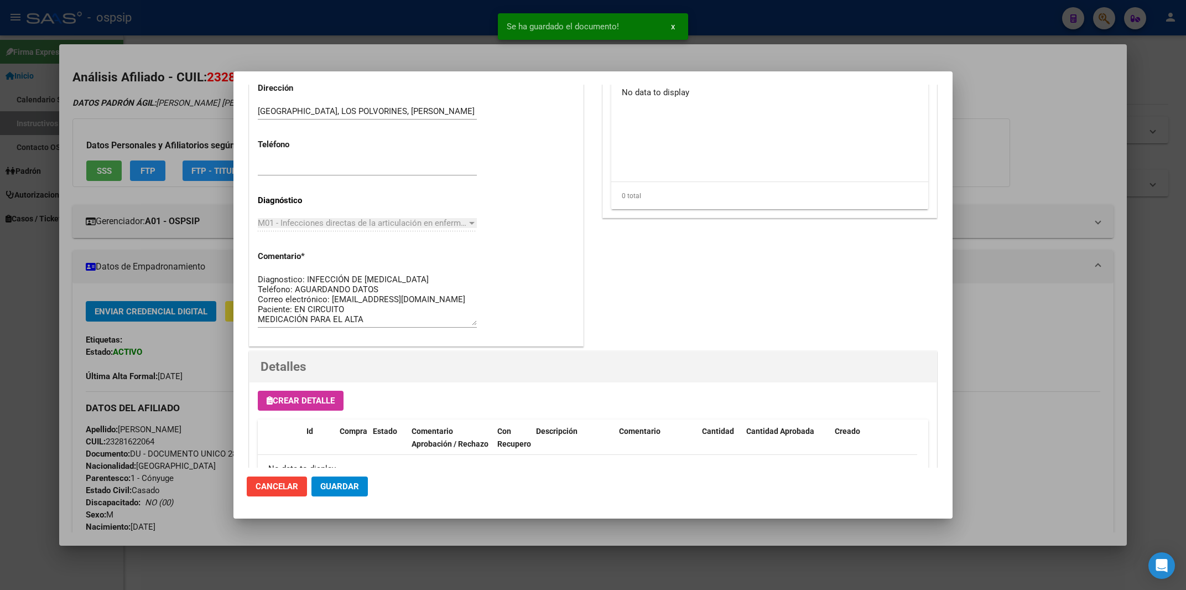
scroll to position [565, 0]
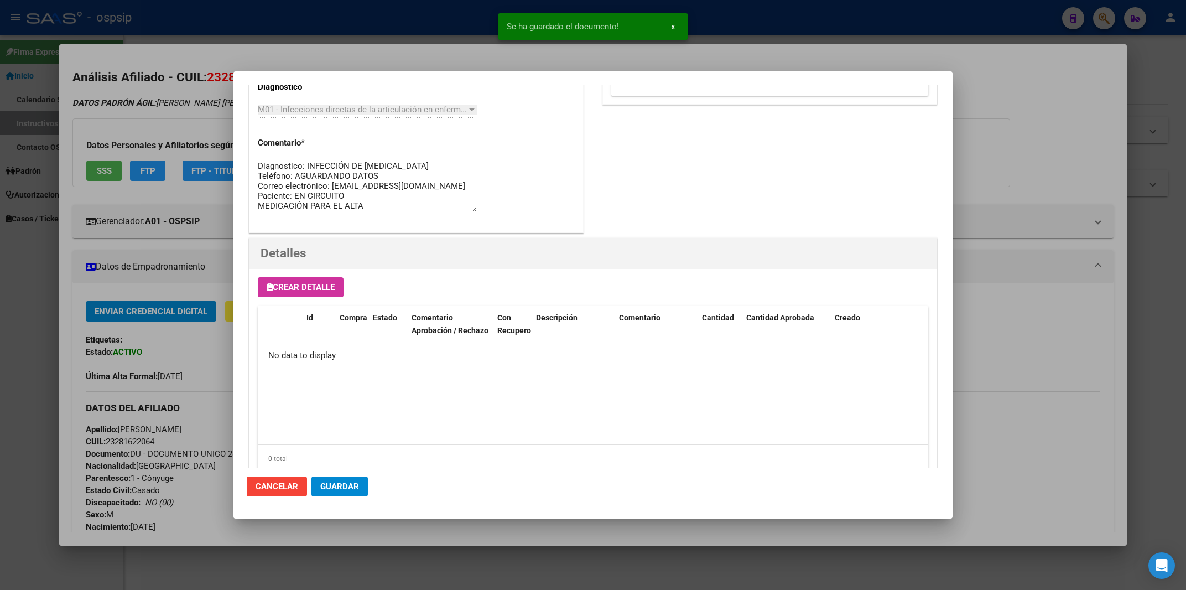
click at [313, 288] on span "Crear Detalle" at bounding box center [301, 287] width 68 height 10
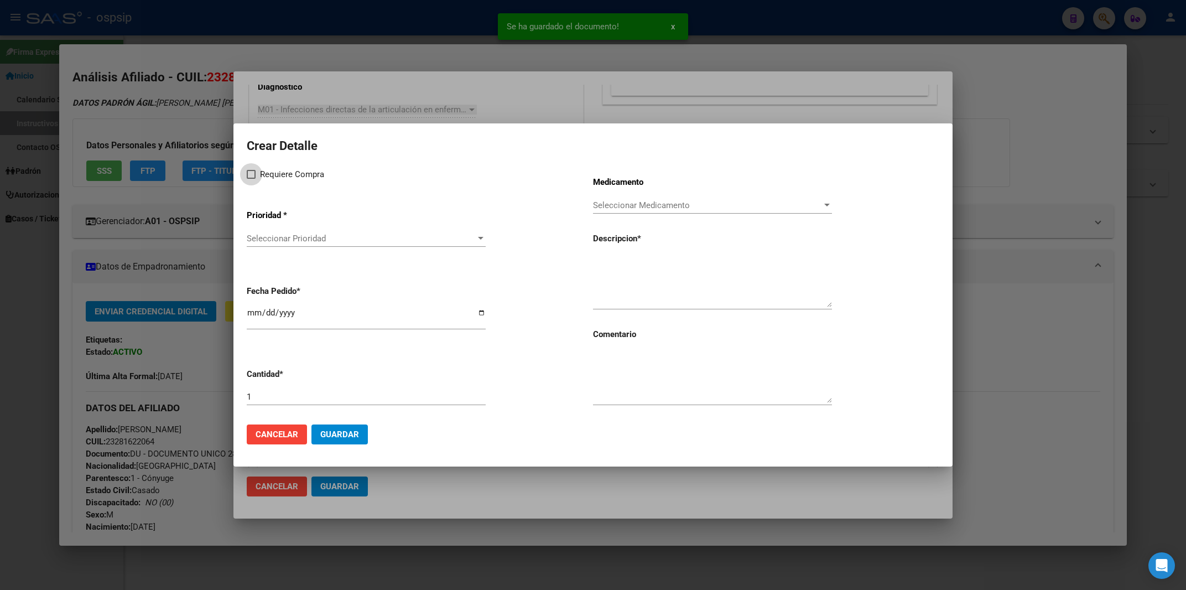
click at [248, 181] on label "Requiere Compra" at bounding box center [285, 174] width 77 height 13
click at [251, 179] on input "Requiere Compra" at bounding box center [251, 179] width 1 height 1
checkbox input "true"
click at [275, 243] on span "Seleccionar Prioridad" at bounding box center [361, 238] width 229 height 10
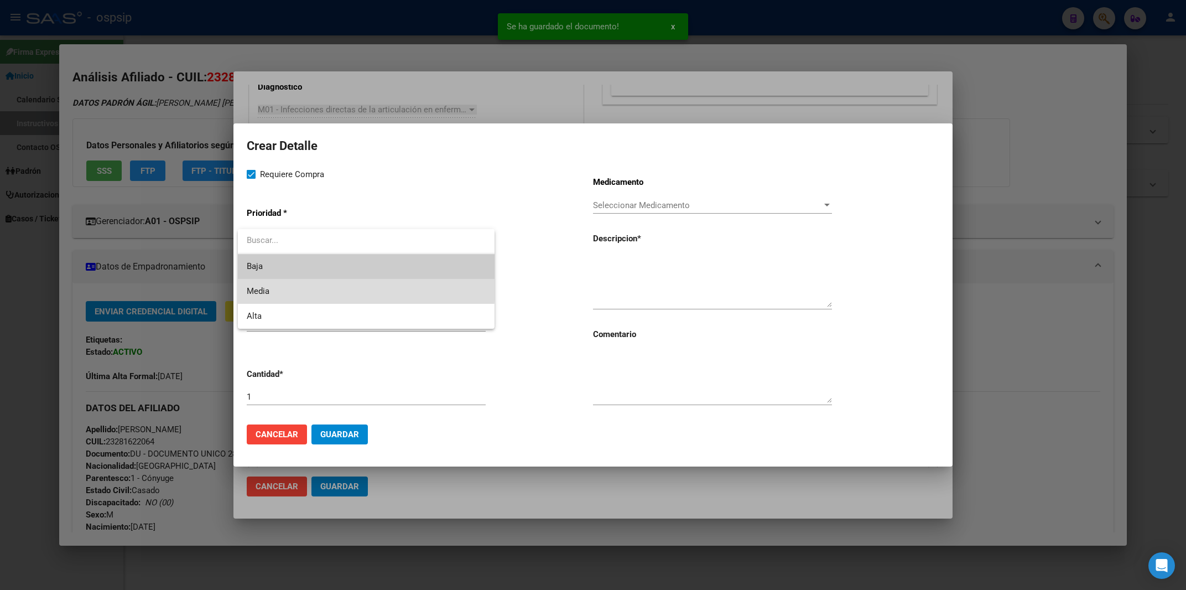
click at [281, 285] on span "Media" at bounding box center [366, 291] width 239 height 25
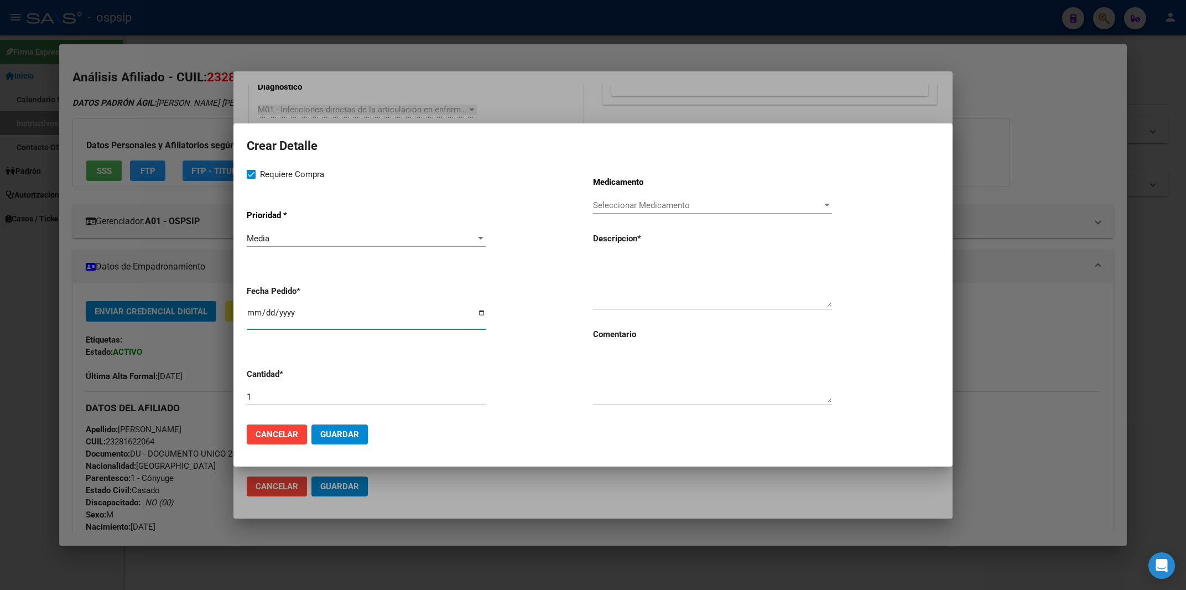
click at [253, 317] on input "[DATE]" at bounding box center [366, 317] width 239 height 18
type input "[DATE]"
click at [647, 398] on textarea at bounding box center [712, 377] width 239 height 52
type textarea "e"
type textarea "E"
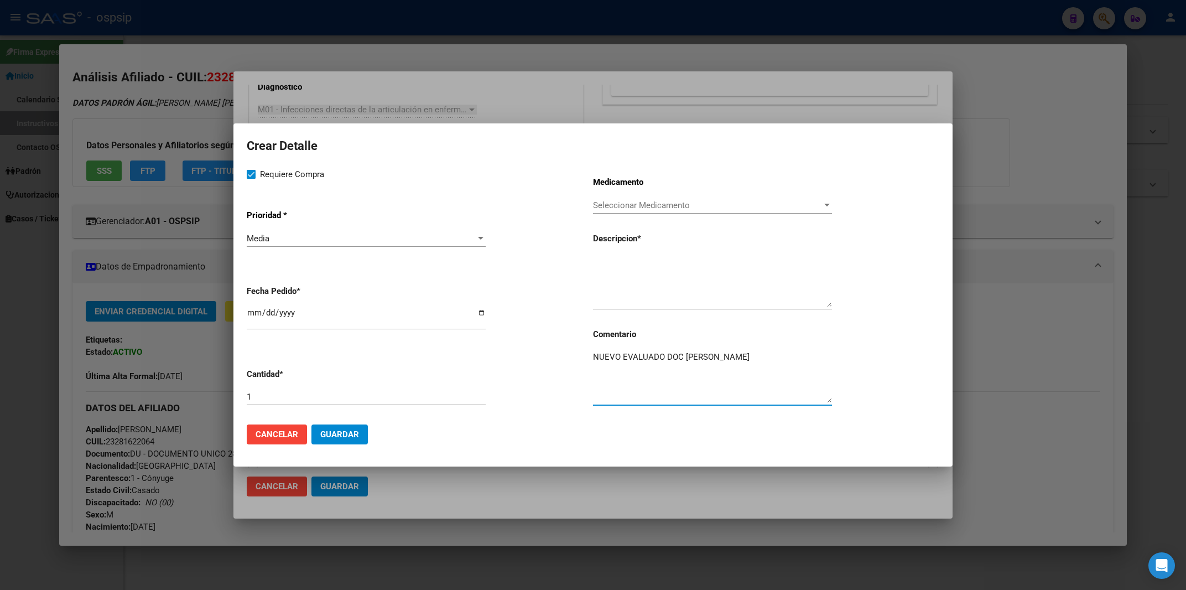
type textarea "NUEVO EVALUADO DOC [PERSON_NAME]"
click at [265, 395] on input "1" at bounding box center [366, 397] width 239 height 10
click at [612, 275] on textarea at bounding box center [712, 281] width 239 height 52
paste textarea "pvo.liof.f.a. x 1 10216 [MEDICAL_DATA]"
drag, startPoint x: 692, startPoint y: 259, endPoint x: 776, endPoint y: 264, distance: 84.2
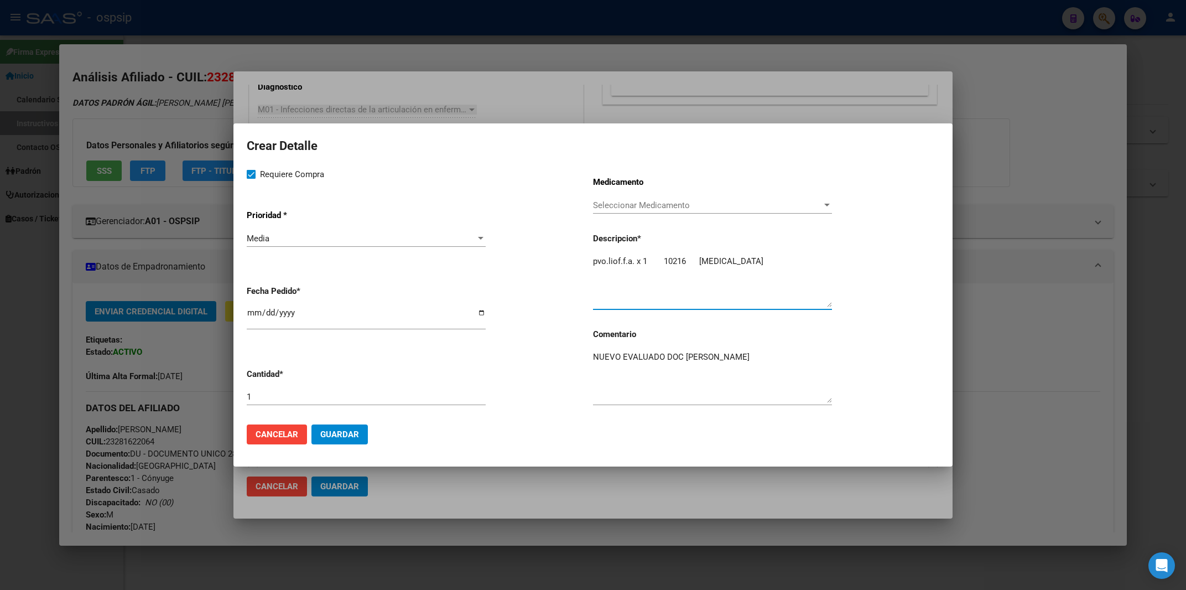
click at [776, 264] on textarea "pvo.liof.f.a. x 1 10216 [MEDICAL_DATA]" at bounding box center [712, 281] width 239 height 52
click at [594, 263] on textarea "pvo.liof.f.a. x 1 10216 [MEDICAL_DATA]" at bounding box center [712, 281] width 239 height 52
paste textarea "[MEDICAL_DATA]"
drag, startPoint x: 693, startPoint y: 261, endPoint x: 771, endPoint y: 269, distance: 78.4
click at [771, 269] on textarea "[MEDICAL_DATA] pvo.liof.f.a. x 1 10216 [MEDICAL_DATA]" at bounding box center [712, 281] width 239 height 52
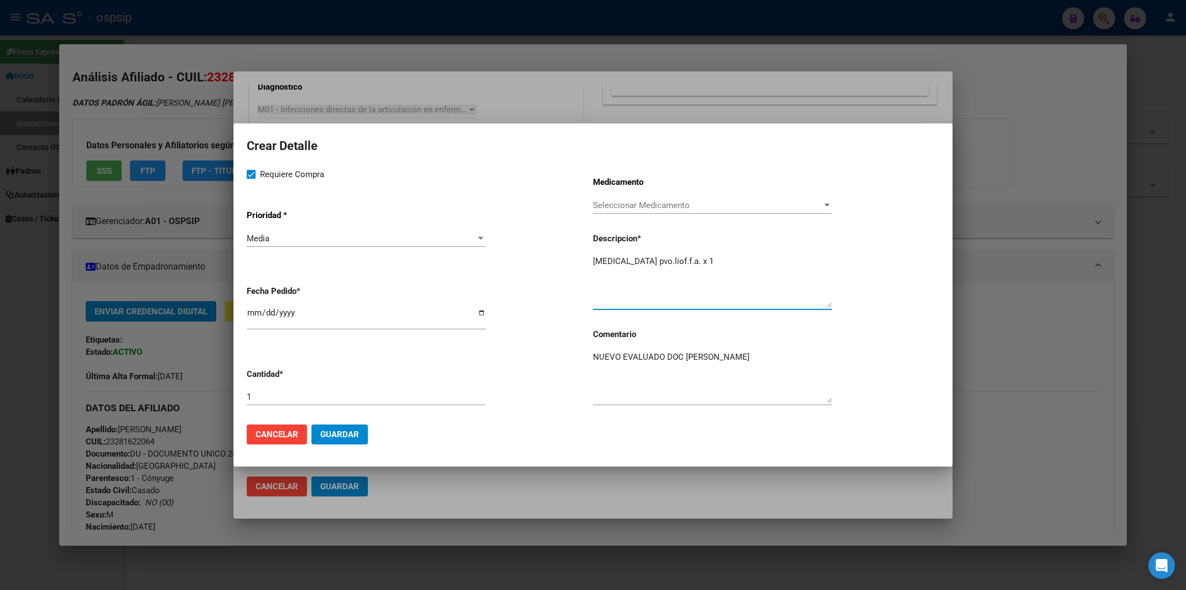
type textarea "[MEDICAL_DATA] pvo.liof.f.a. x 1"
click at [266, 399] on input "1" at bounding box center [366, 397] width 239 height 10
type input "42"
click at [359, 436] on button "Guardar" at bounding box center [339, 434] width 56 height 20
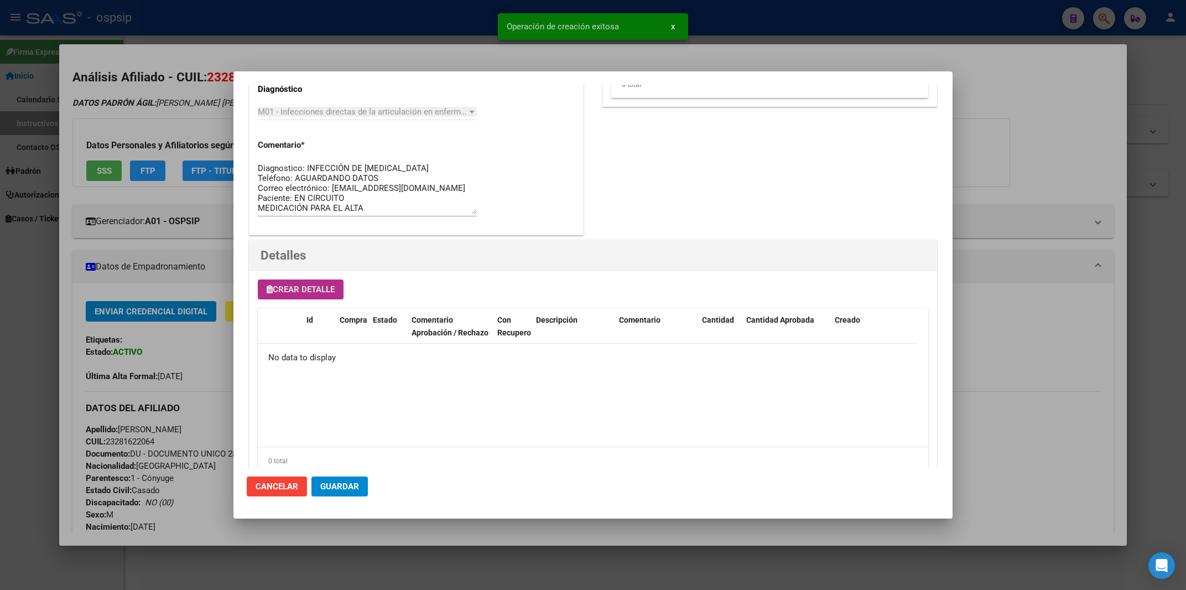
scroll to position [586, 0]
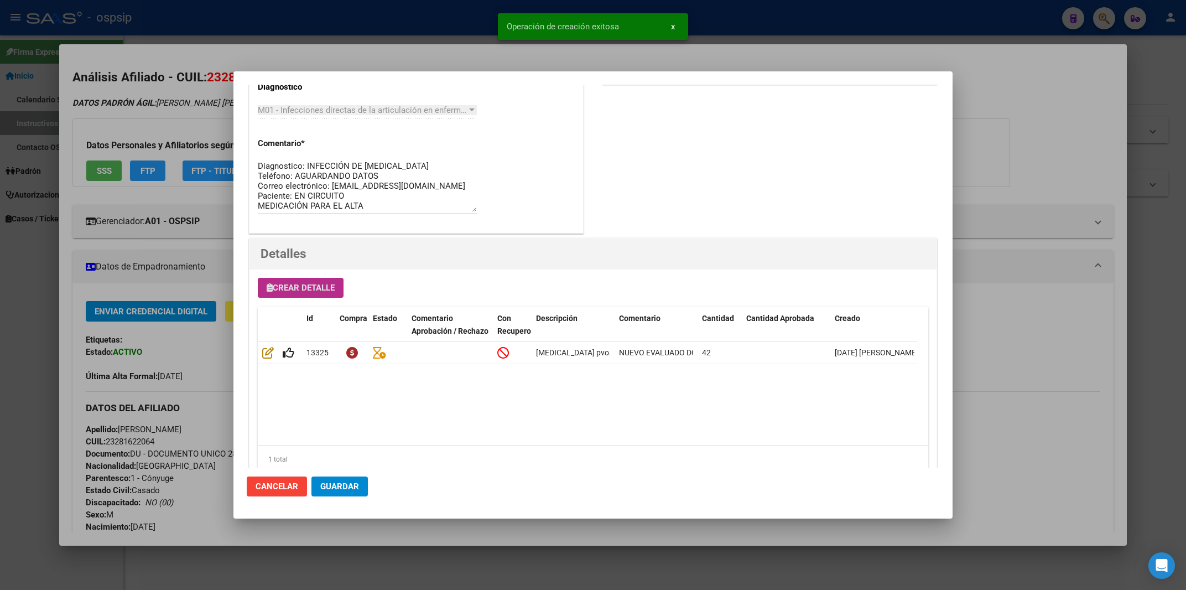
click at [292, 285] on span "Crear Detalle" at bounding box center [301, 288] width 68 height 10
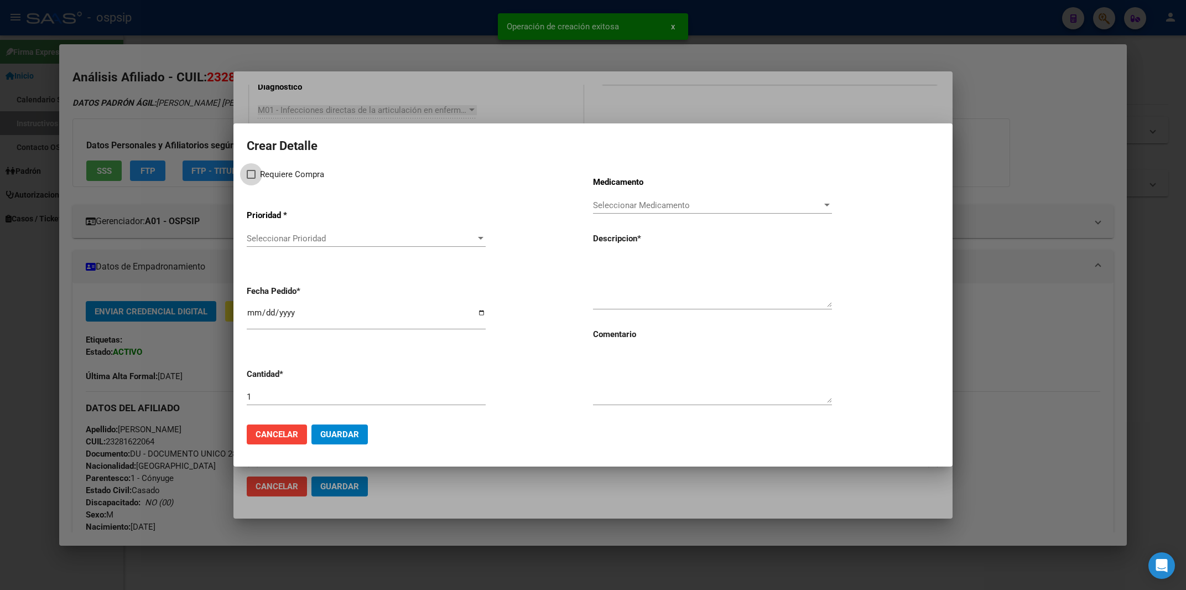
click at [248, 176] on span at bounding box center [251, 174] width 9 height 9
click at [251, 179] on input "Requiere Compra" at bounding box center [251, 179] width 1 height 1
checkbox input "true"
click at [284, 238] on span "Seleccionar Prioridad" at bounding box center [361, 238] width 229 height 10
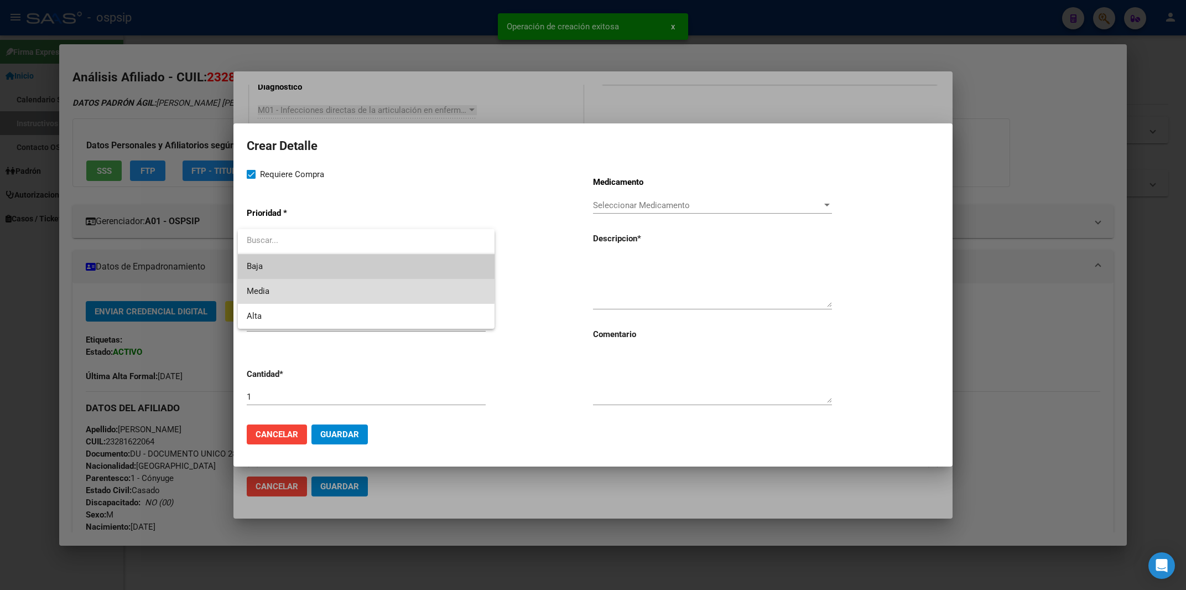
click at [269, 285] on span "Media" at bounding box center [366, 291] width 239 height 25
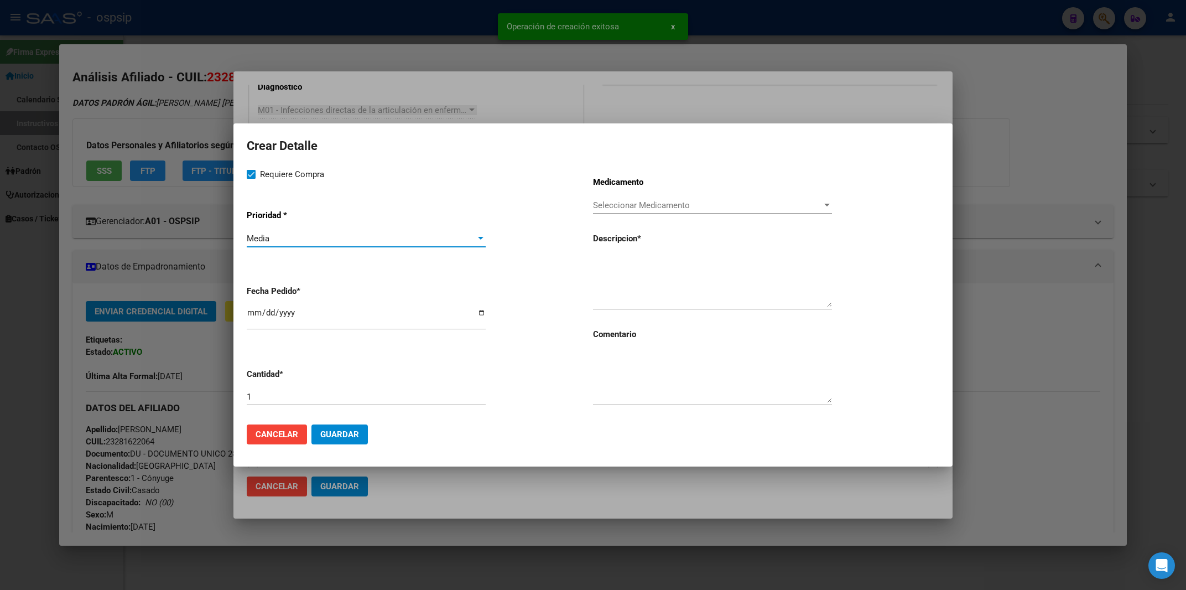
click at [252, 322] on input "[DATE]" at bounding box center [366, 317] width 239 height 18
type input "[DATE]"
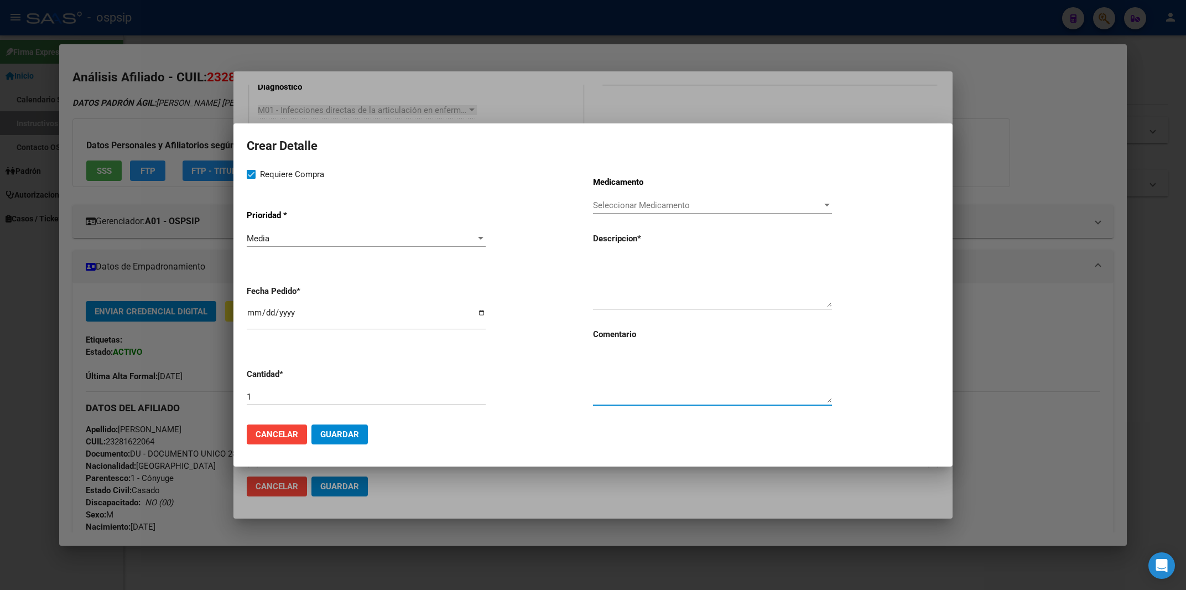
click at [628, 390] on textarea at bounding box center [712, 377] width 239 height 52
type textarea "N"
click at [698, 359] on textarea "SE PIDEN COMPRIMIDOS" at bounding box center [712, 377] width 239 height 52
type textarea "SE PIDEN 126 COMPRIMIDOS VIENE DE 16 COMPRIMIDOS"
click at [610, 299] on textarea at bounding box center [712, 281] width 239 height 52
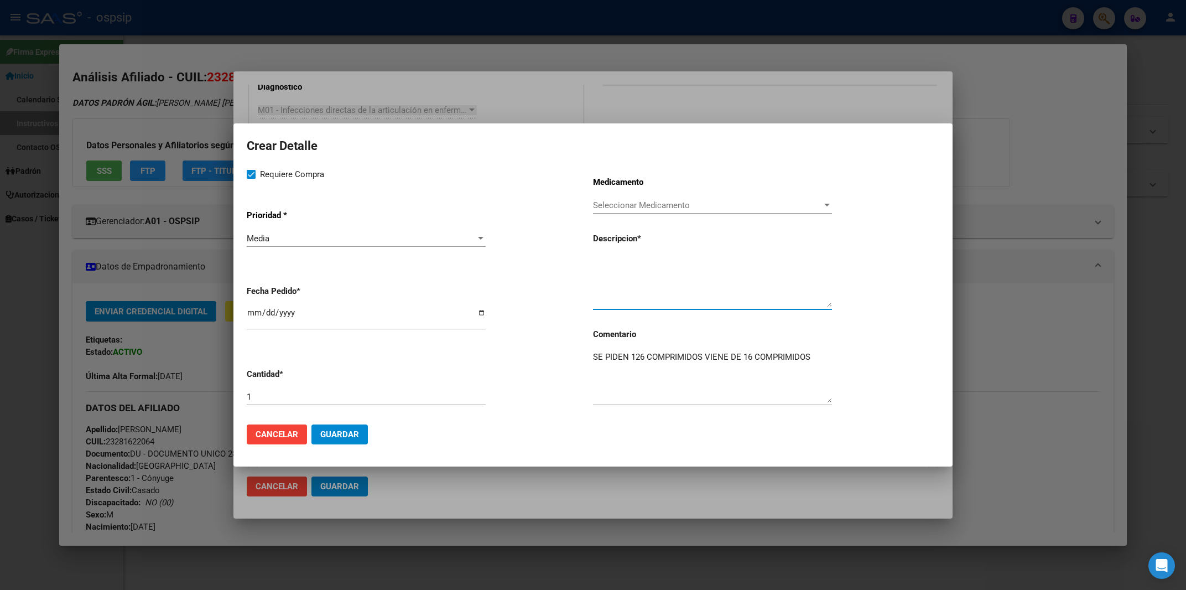
paste textarea "1 g comp.x 16 654 [MEDICAL_DATA]"
drag, startPoint x: 676, startPoint y: 260, endPoint x: 758, endPoint y: 264, distance: 81.9
click at [758, 264] on textarea "1 g comp.x 16 654 [MEDICAL_DATA]" at bounding box center [712, 281] width 239 height 52
click at [593, 259] on textarea "1 g comp.x 16 654 [MEDICAL_DATA]" at bounding box center [712, 281] width 239 height 52
paste textarea "[MEDICAL_DATA]"
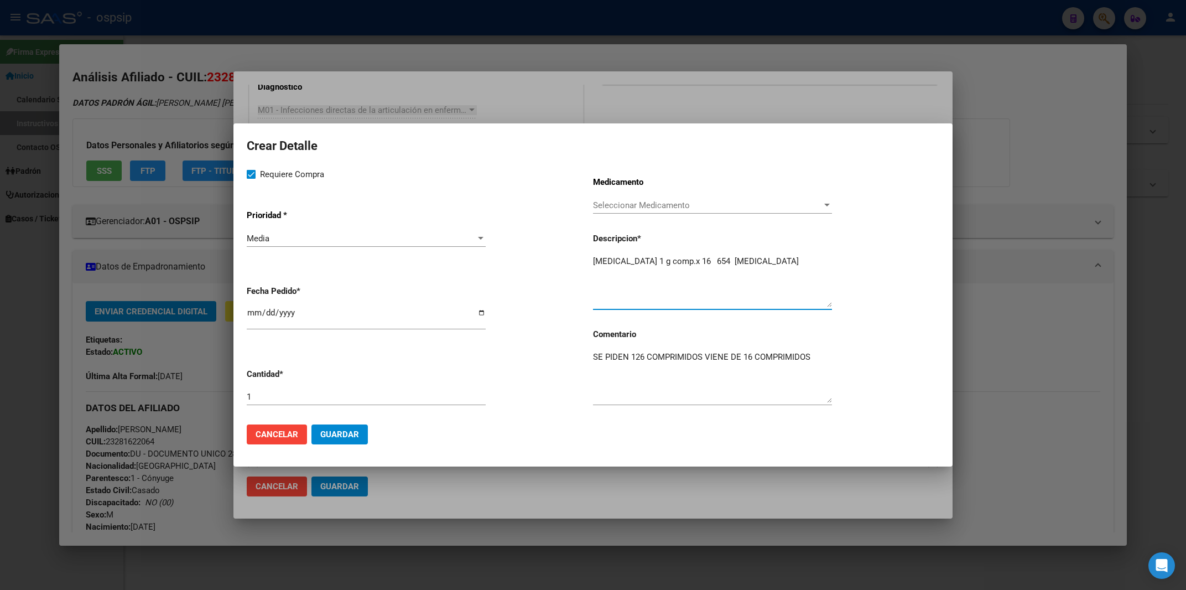
drag, startPoint x: 690, startPoint y: 258, endPoint x: 774, endPoint y: 265, distance: 84.3
click at [774, 265] on textarea "[MEDICAL_DATA] 1 g comp.x 16 654 [MEDICAL_DATA]" at bounding box center [712, 281] width 239 height 52
type textarea "amoxicilina 1 g comp.x 16"
click at [254, 395] on input "1" at bounding box center [366, 397] width 239 height 10
type input "8"
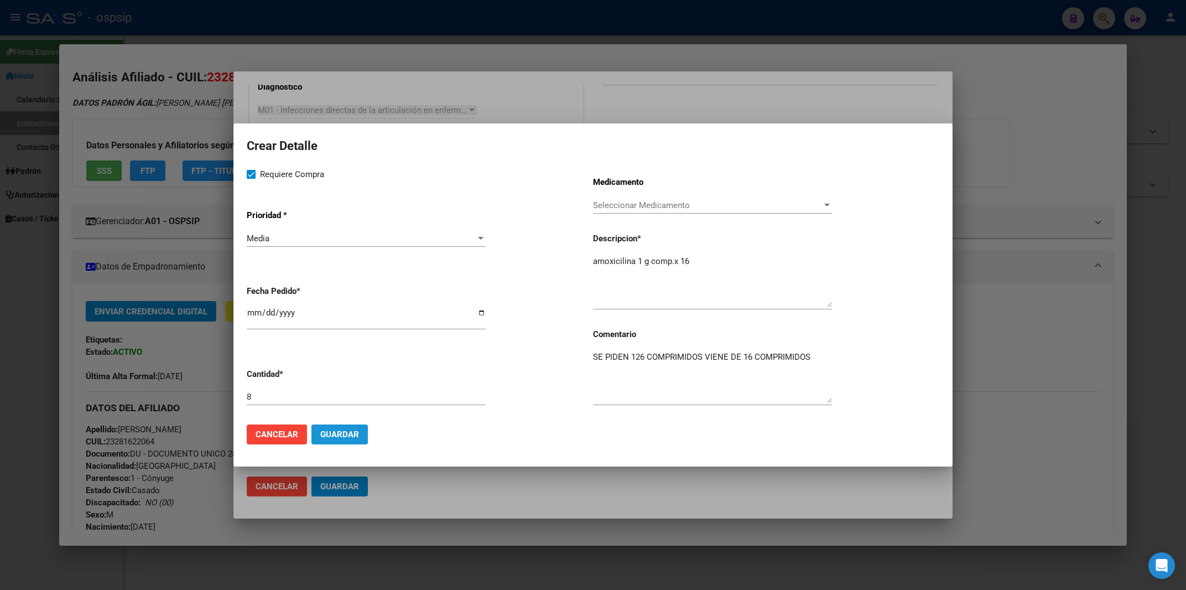
click at [339, 429] on button "Guardar" at bounding box center [339, 434] width 56 height 20
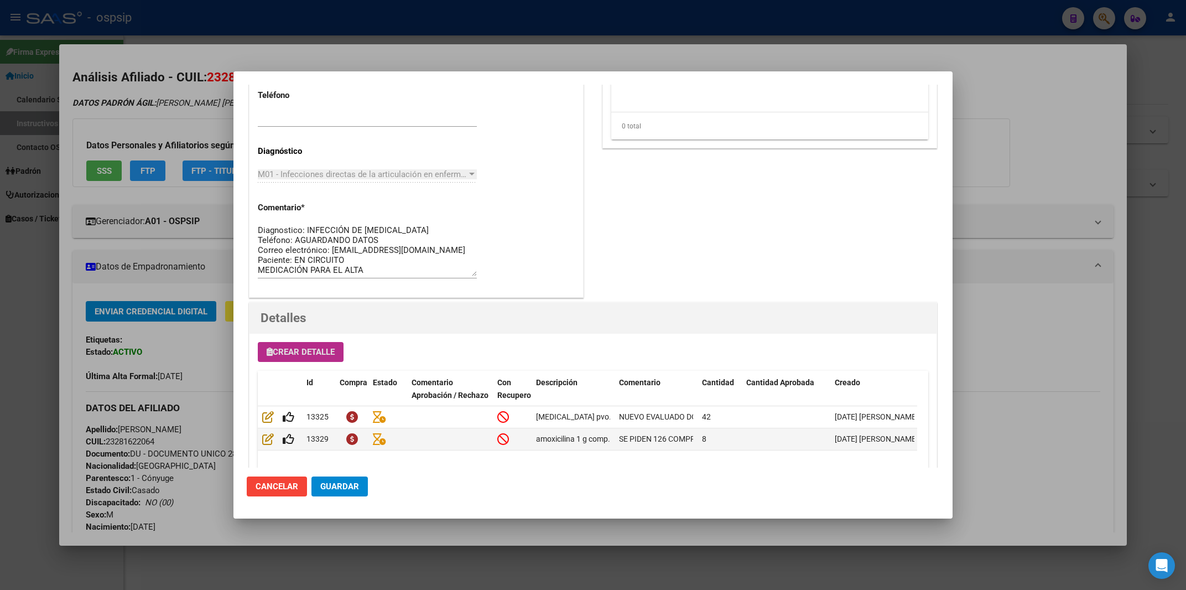
scroll to position [533, 0]
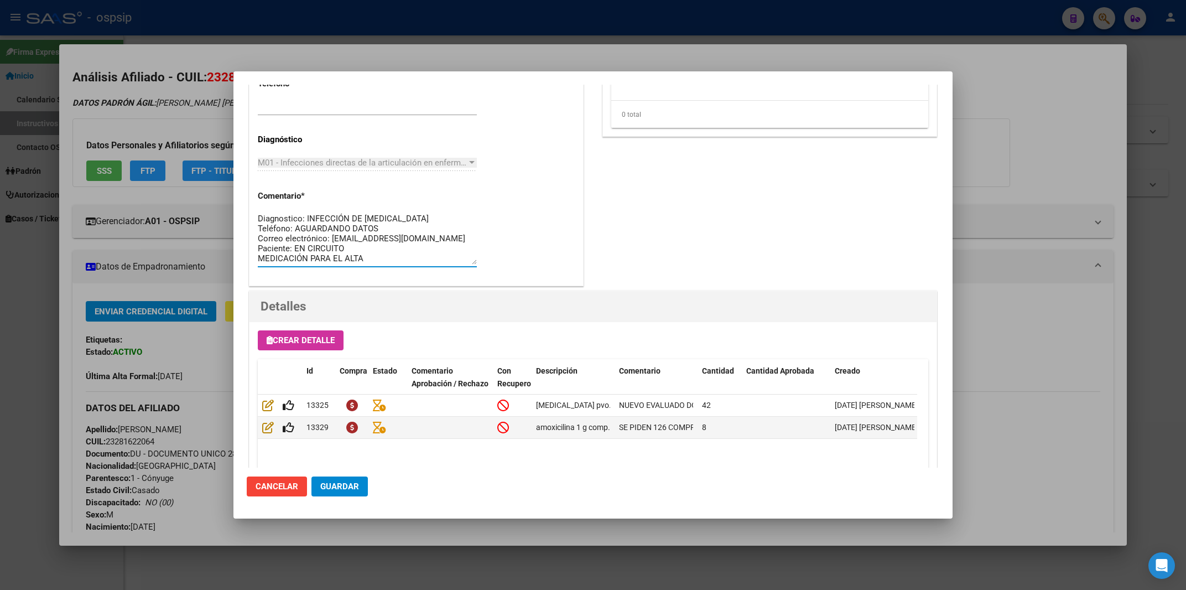
click at [410, 238] on textarea "Diagnostico: INFECCIÓN DE [MEDICAL_DATA] Teléfono: AGUARDANDO DATOS Correo elec…" at bounding box center [367, 238] width 219 height 52
paste textarea "[PERSON_NAME] 1920, esquina Eucalipto y [PERSON_NAME] – [GEOGRAPHIC_DATA], [GEO…"
click at [258, 249] on textarea "Diagnostico: INFECCIÓN DE [MEDICAL_DATA] Teléfono: AGUARDANDO DATOS Correo elec…" at bounding box center [367, 238] width 219 height 52
type textarea "Diagnostico: INFECCIÓN DE [MEDICAL_DATA] Teléfono: AGUARDANDO DATOS Correo elec…"
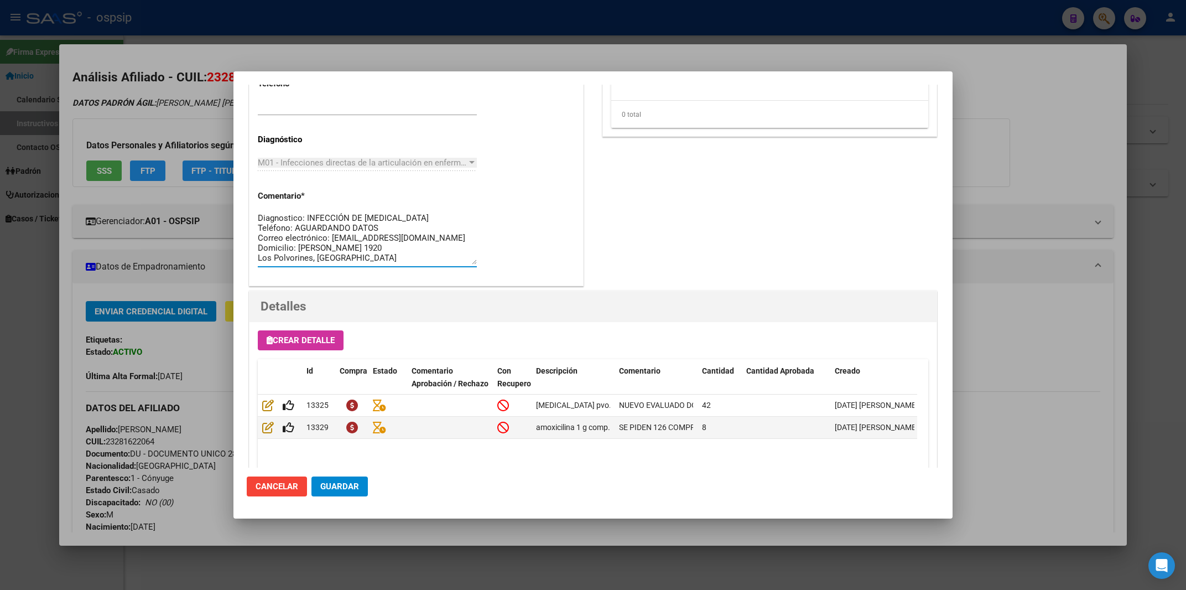
click at [295, 107] on input "text" at bounding box center [367, 107] width 219 height 10
paste input "11 5710 6048 4663 1697 11 2258 1152"
type input "11 5710 6048 4663 1697 11 2258 1152"
drag, startPoint x: 377, startPoint y: 227, endPoint x: 294, endPoint y: 226, distance: 83.0
click at [294, 226] on textarea "Diagnostico: INFECCIÓN DE [MEDICAL_DATA] Teléfono: AGUARDANDO DATOS Correo elec…" at bounding box center [367, 238] width 219 height 52
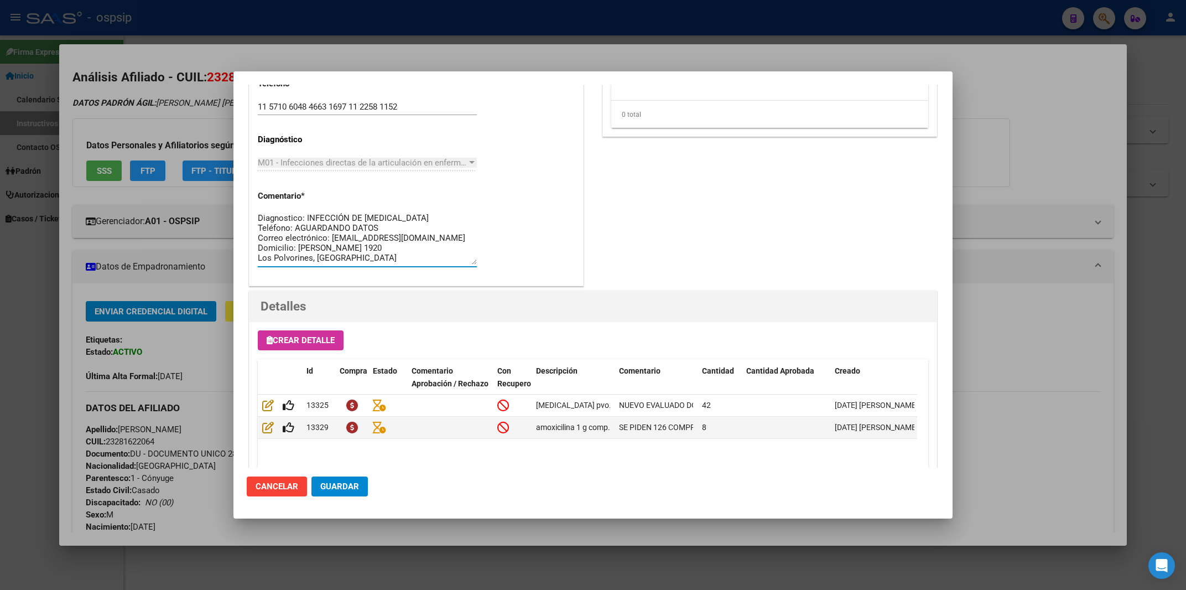
paste textarea "11 5710 6048 4663 1697 11 2258 1152"
type textarea "Diagnostico: INFECCIÓN DE [MEDICAL_DATA] Teléfono: [PHONE_NUMBER] / [PHONE_NUMB…"
click at [335, 494] on button "Guardar" at bounding box center [339, 486] width 56 height 20
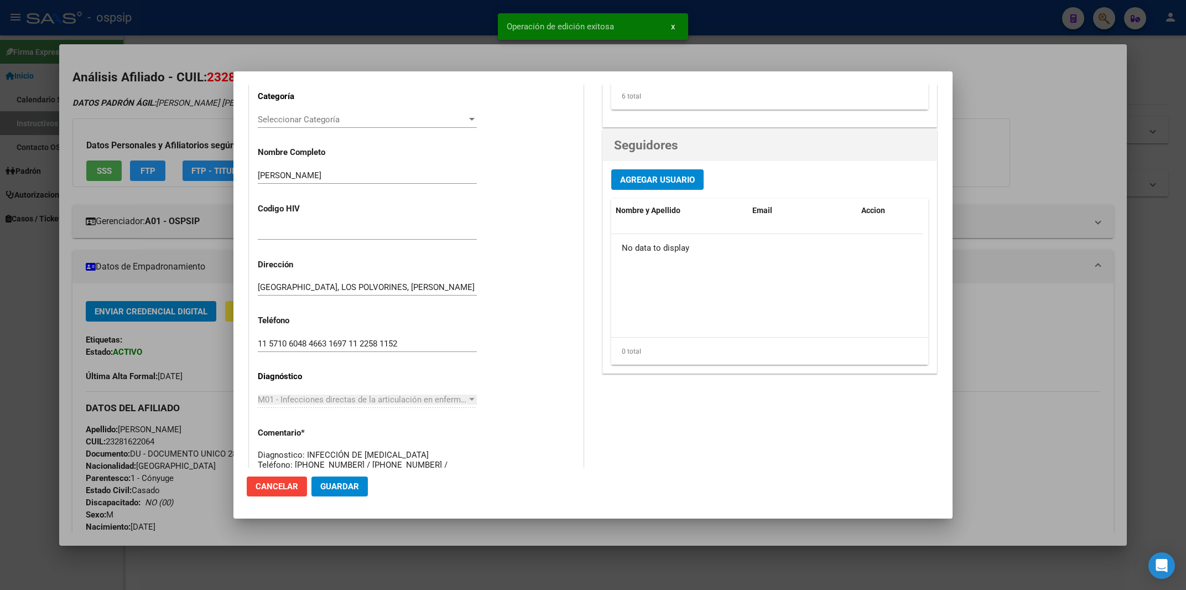
scroll to position [0, 0]
